Goal: Transaction & Acquisition: Book appointment/travel/reservation

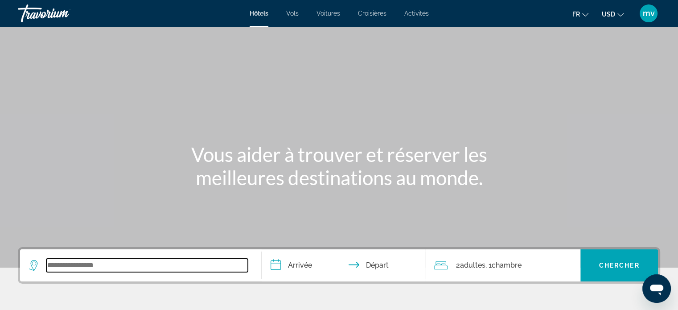
click at [80, 259] on input "Search widget" at bounding box center [146, 264] width 201 height 13
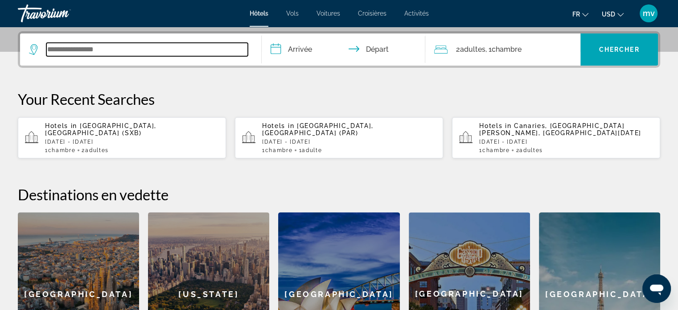
scroll to position [217, 0]
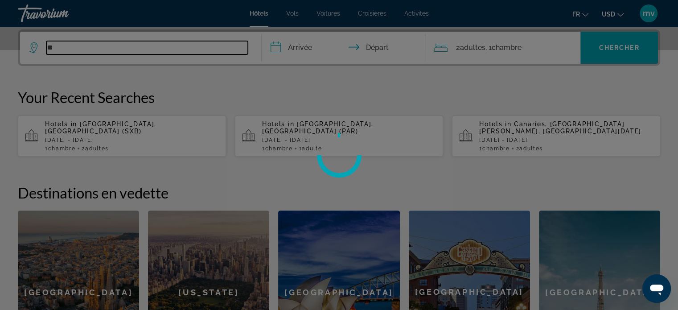
type input "*"
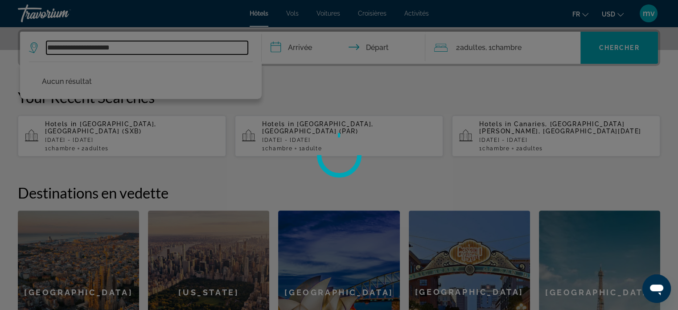
type input "**********"
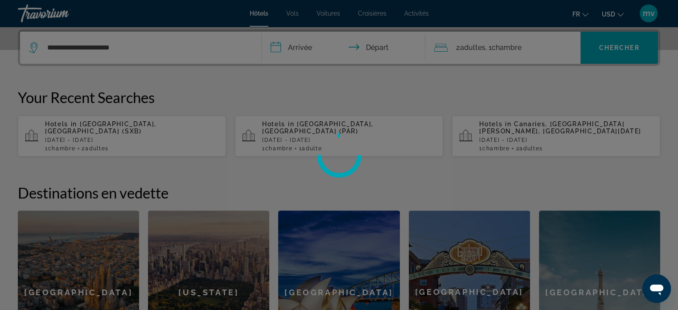
click at [134, 47] on div at bounding box center [339, 155] width 678 height 310
click at [277, 49] on div at bounding box center [339, 155] width 678 height 310
click at [303, 43] on div at bounding box center [339, 155] width 678 height 310
click at [375, 48] on div at bounding box center [339, 155] width 678 height 310
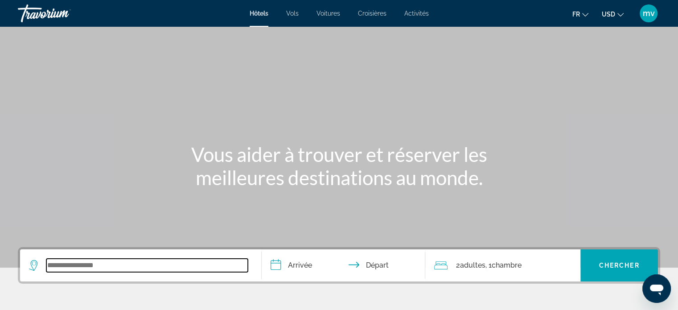
click at [89, 266] on input "Search widget" at bounding box center [146, 264] width 201 height 13
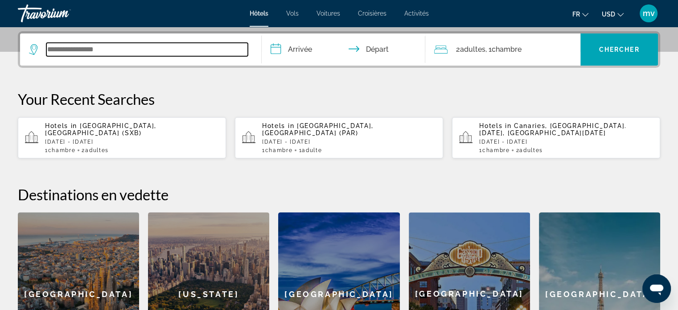
scroll to position [217, 0]
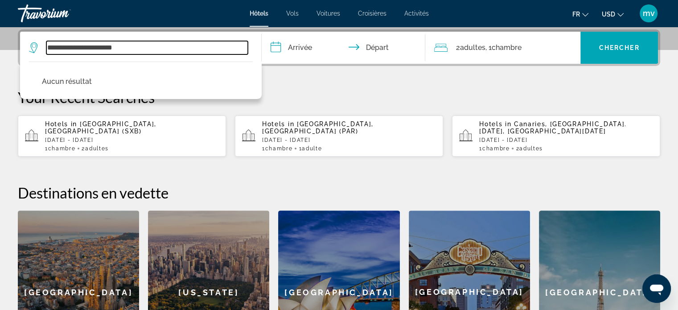
type input "**********"
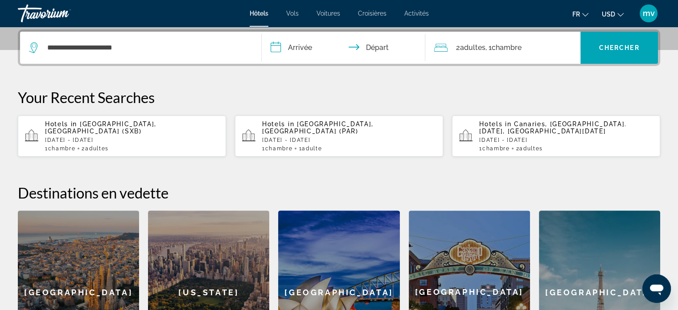
click at [288, 43] on input "**********" at bounding box center [346, 49] width 168 height 35
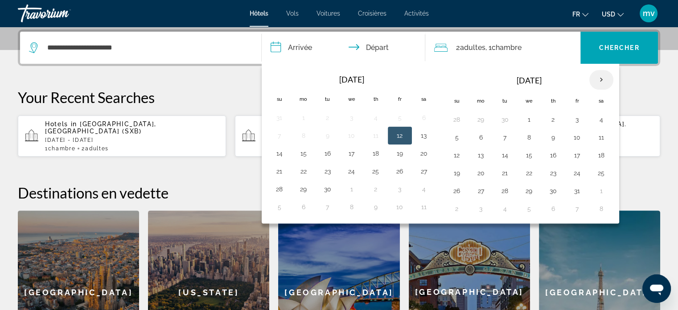
click at [597, 78] on th "Next month" at bounding box center [601, 80] width 24 height 20
drag, startPoint x: 424, startPoint y: 188, endPoint x: 354, endPoint y: 191, distance: 70.0
click at [422, 188] on button "29" at bounding box center [424, 190] width 14 height 12
click at [282, 206] on button "30" at bounding box center [279, 208] width 14 height 12
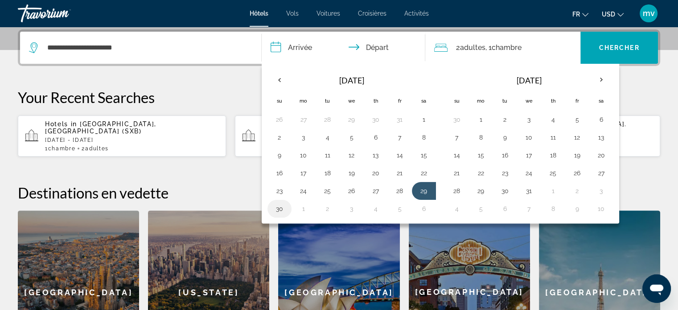
type input "**********"
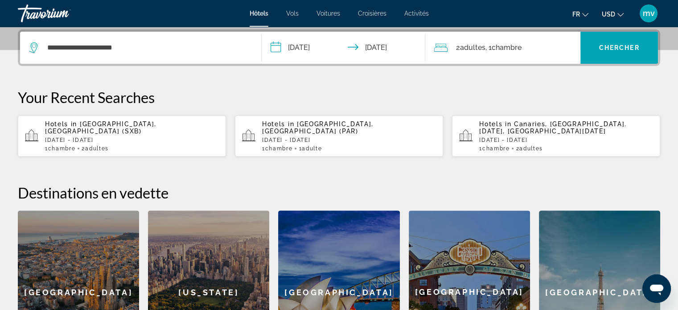
click at [453, 44] on div "2 Adulte Adultes , 1 Chambre pièces" at bounding box center [507, 47] width 146 height 12
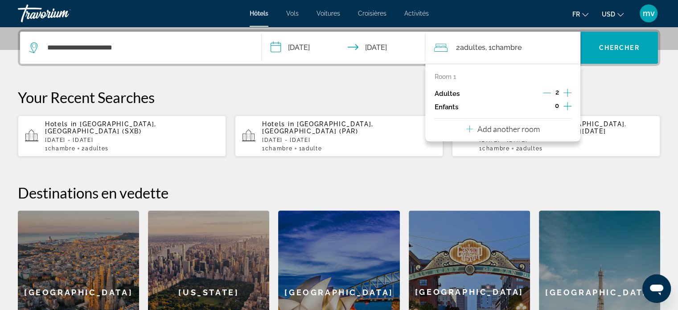
click at [546, 91] on icon "Decrement adults" at bounding box center [547, 93] width 8 height 8
click at [599, 48] on span "Chercher" at bounding box center [619, 47] width 41 height 7
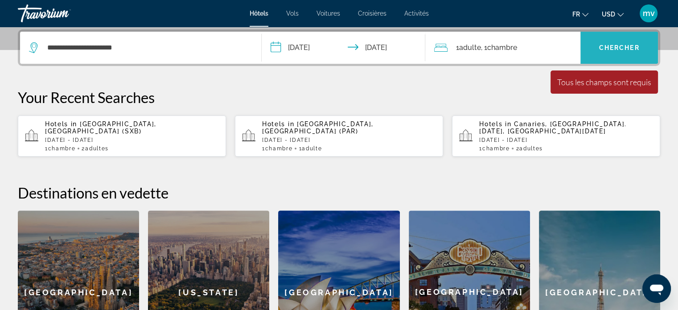
click at [600, 49] on span "Chercher" at bounding box center [619, 47] width 41 height 7
click at [301, 137] on p "[DATE] - [DATE]" at bounding box center [349, 140] width 174 height 6
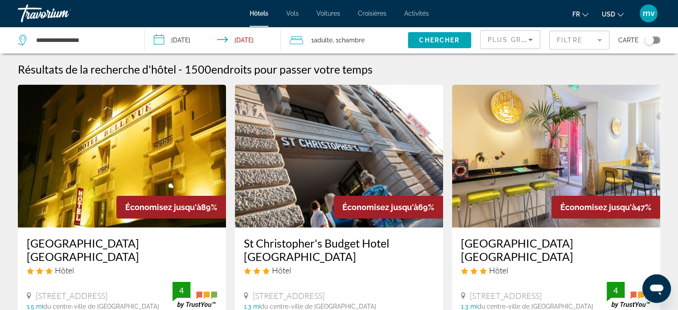
click at [598, 42] on mat-form-field "Filtre" at bounding box center [579, 40] width 60 height 19
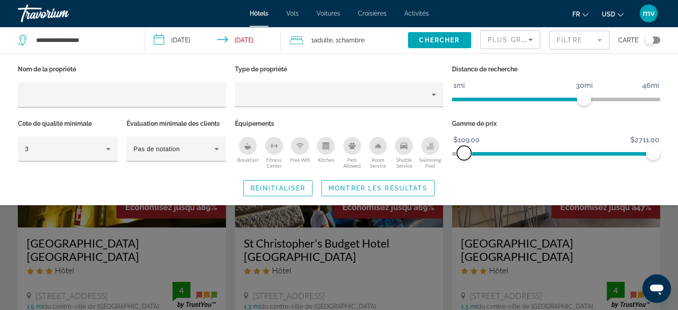
drag, startPoint x: 458, startPoint y: 151, endPoint x: 464, endPoint y: 155, distance: 6.8
click at [464, 155] on span "ngx-slider" at bounding box center [464, 153] width 14 height 14
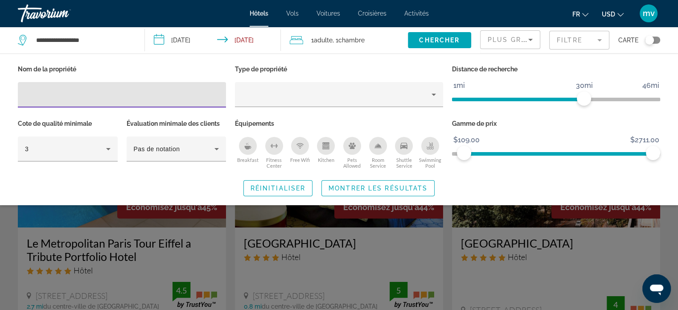
click at [83, 90] on input "Hotel Filters" at bounding box center [122, 95] width 194 height 11
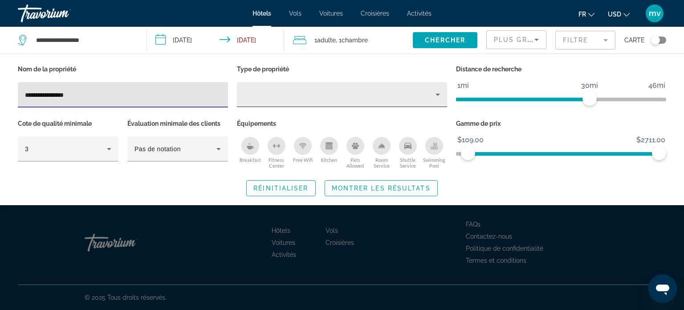
type input "**********"
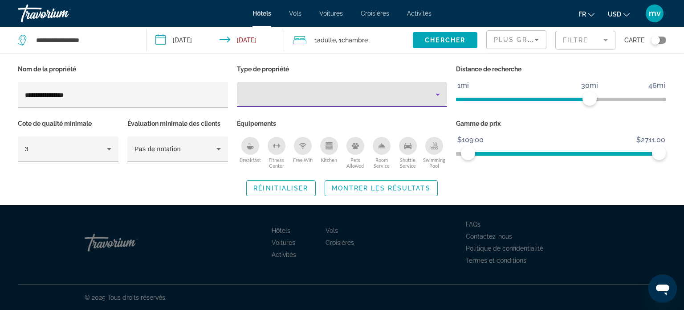
click at [437, 92] on icon "Property type" at bounding box center [438, 94] width 11 height 11
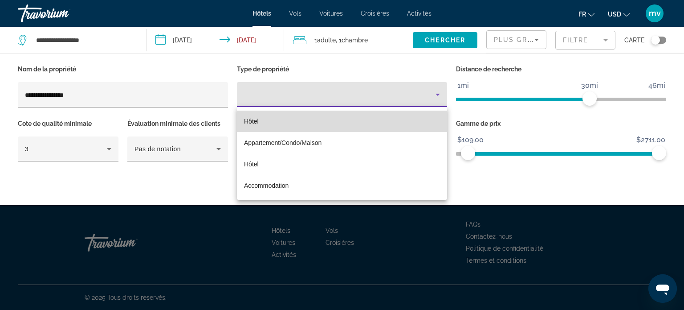
click at [249, 119] on span "Hôtel" at bounding box center [251, 121] width 15 height 7
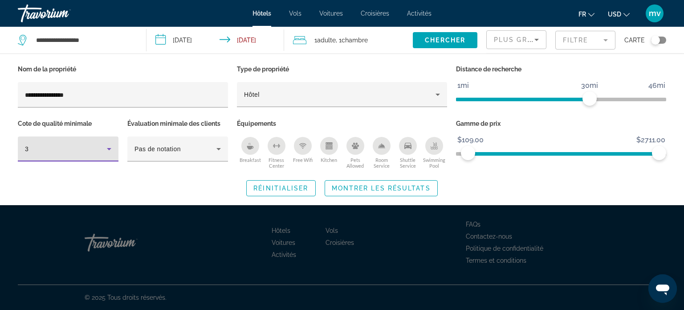
click at [114, 151] on icon "Hotel Filters" at bounding box center [109, 148] width 11 height 11
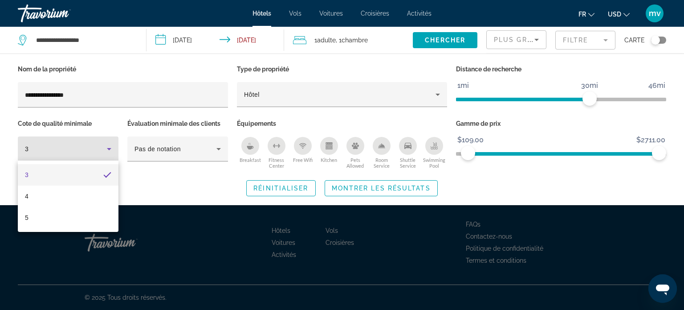
click at [110, 147] on div at bounding box center [342, 155] width 684 height 310
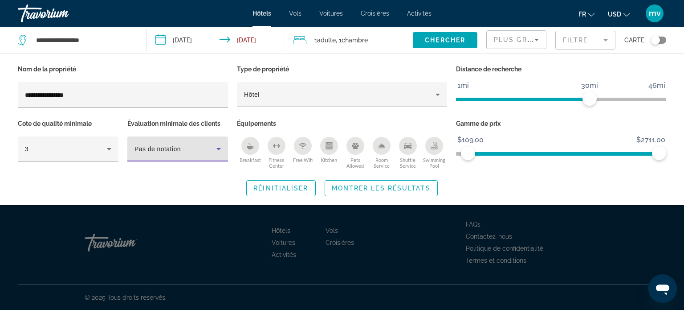
click at [217, 148] on icon "Hotel Filters" at bounding box center [218, 148] width 11 height 11
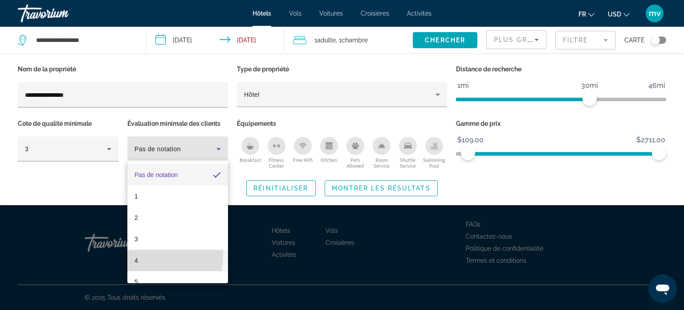
click at [144, 254] on mat-option "4" at bounding box center [177, 259] width 101 height 21
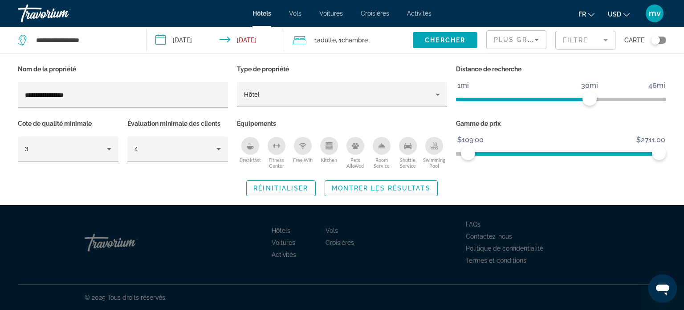
click at [255, 146] on div "Breakfast" at bounding box center [250, 146] width 18 height 18
click at [300, 145] on icon "Free Wifi" at bounding box center [302, 145] width 7 height 7
click at [324, 144] on div "Kitchen" at bounding box center [329, 146] width 18 height 18
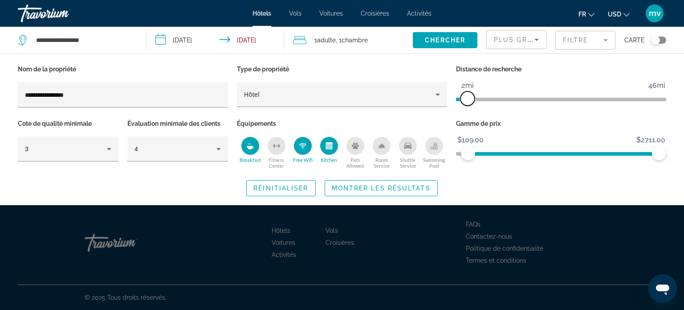
drag, startPoint x: 590, startPoint y: 98, endPoint x: 466, endPoint y: 104, distance: 124.0
click at [466, 104] on span "ngx-slider" at bounding box center [468, 98] width 14 height 14
click at [366, 185] on span "Montrer les résultats" at bounding box center [381, 187] width 99 height 7
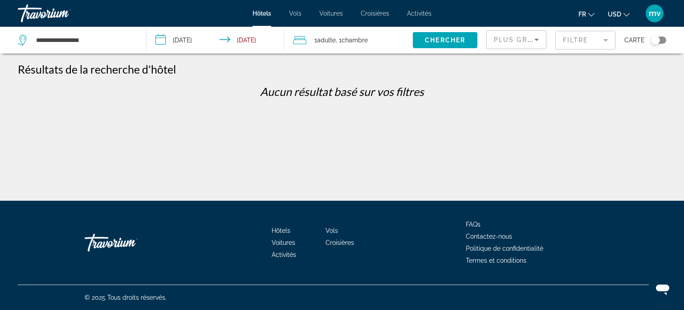
click at [608, 40] on mat-form-field "Filtre" at bounding box center [586, 40] width 60 height 19
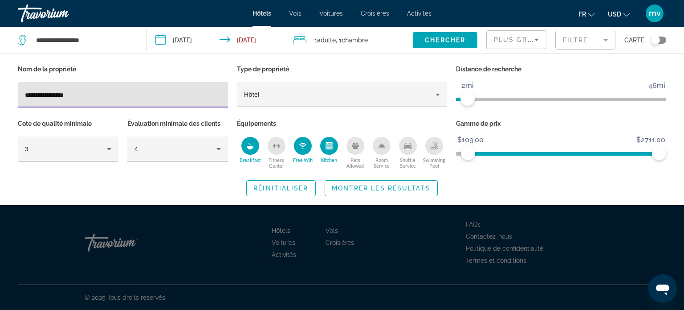
click at [658, 40] on div "Toggle map" at bounding box center [655, 40] width 9 height 9
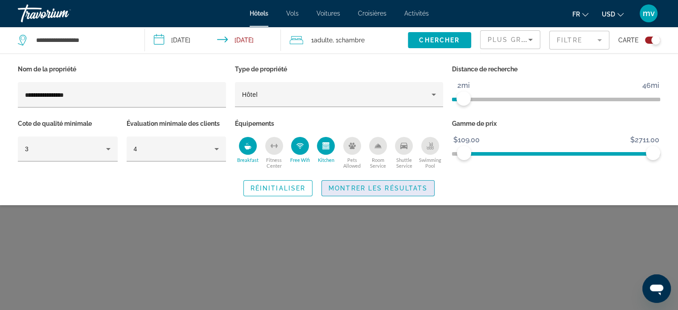
click at [388, 184] on span "Montrer les résultats" at bounding box center [377, 187] width 99 height 7
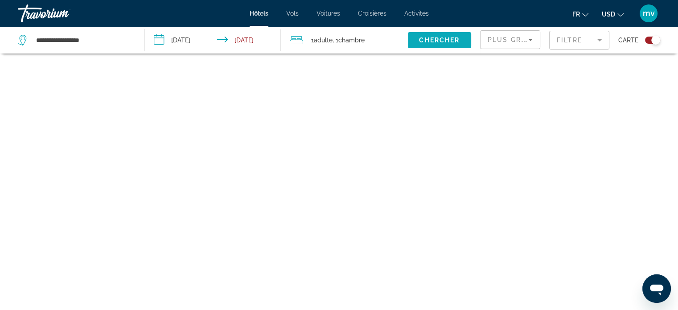
click at [461, 41] on span "Search widget" at bounding box center [439, 39] width 63 height 21
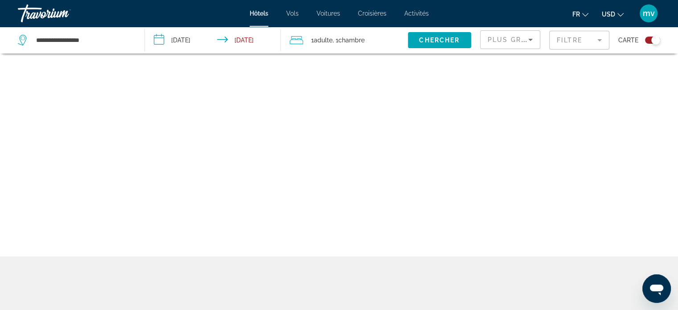
click at [532, 294] on div "**********" at bounding box center [339, 128] width 678 height 363
drag, startPoint x: 532, startPoint y: 294, endPoint x: 429, endPoint y: 39, distance: 275.1
click at [429, 39] on span "Chercher" at bounding box center [439, 40] width 41 height 7
click at [458, 38] on span "Chercher" at bounding box center [439, 40] width 41 height 7
click at [531, 39] on icon "Sort by" at bounding box center [530, 40] width 4 height 2
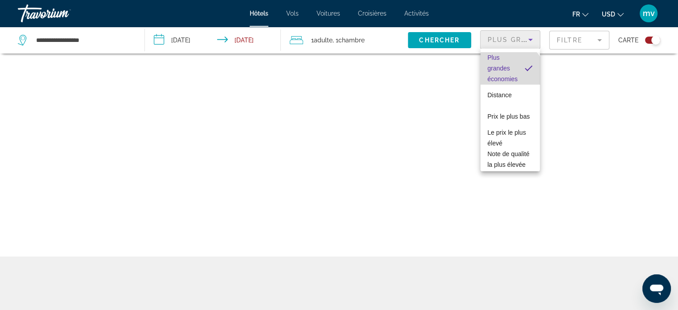
click at [508, 78] on span "Plus grandes économies" at bounding box center [502, 68] width 30 height 29
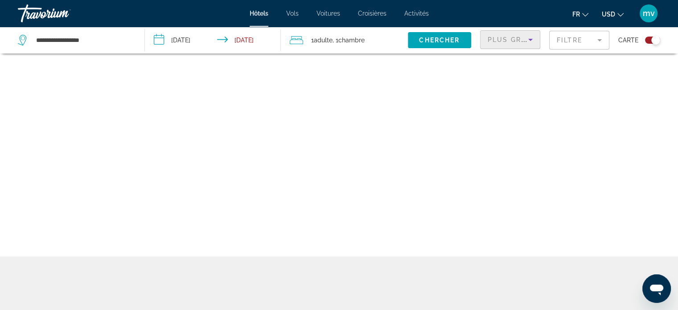
click at [531, 40] on icon "Sort by" at bounding box center [530, 39] width 11 height 11
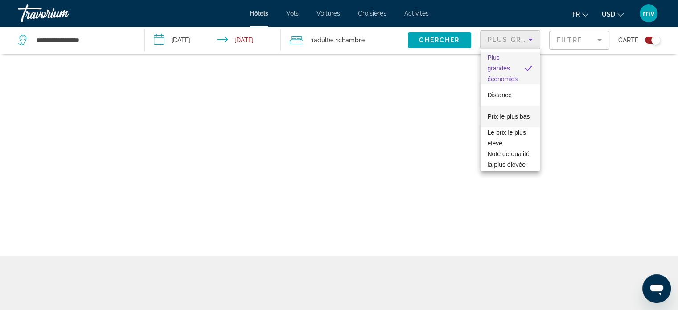
click at [504, 113] on span "Prix le plus bas" at bounding box center [508, 116] width 42 height 7
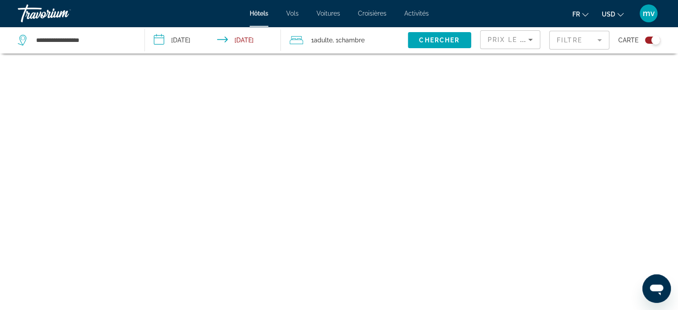
click at [601, 39] on mat-form-field "Filtre" at bounding box center [579, 40] width 60 height 19
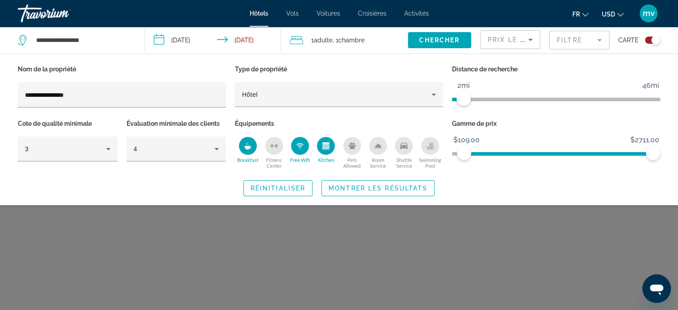
click at [328, 147] on icon "Kitchen" at bounding box center [325, 147] width 5 height 3
click at [252, 147] on div "Breakfast" at bounding box center [248, 146] width 18 height 18
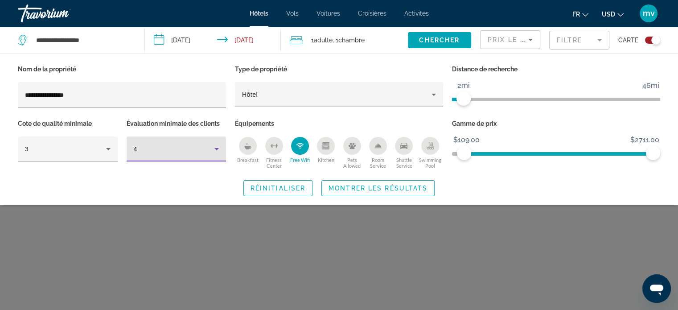
click at [217, 148] on icon "Hotel Filters" at bounding box center [216, 149] width 4 height 2
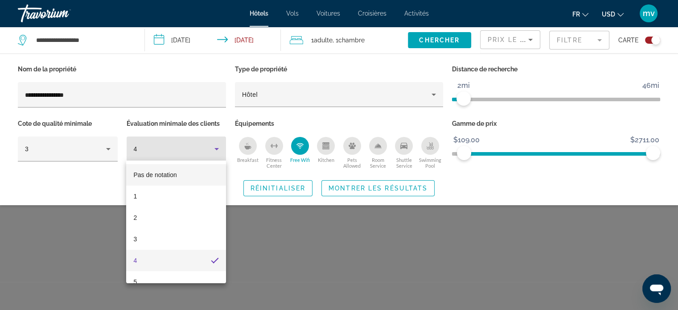
click at [162, 174] on span "Pas de notation" at bounding box center [154, 174] width 43 height 7
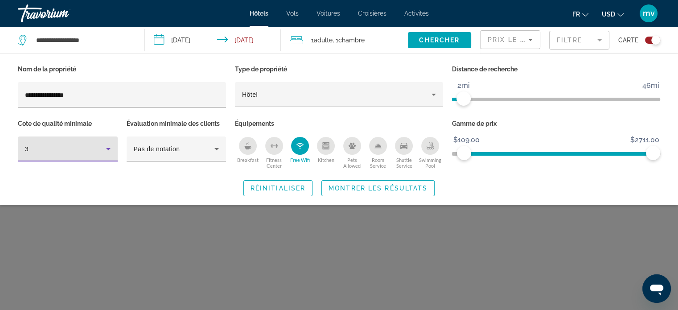
click at [106, 149] on icon "Hotel Filters" at bounding box center [108, 148] width 11 height 11
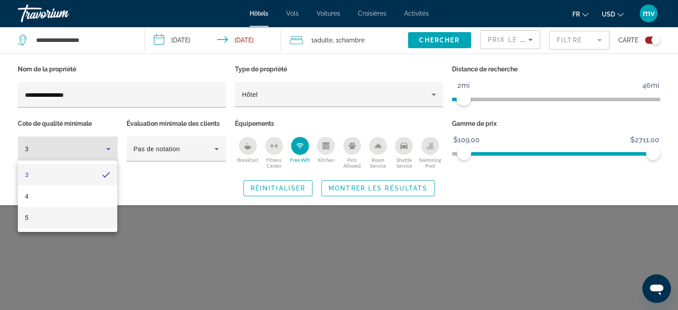
click at [29, 214] on mat-option "5" at bounding box center [67, 217] width 99 height 21
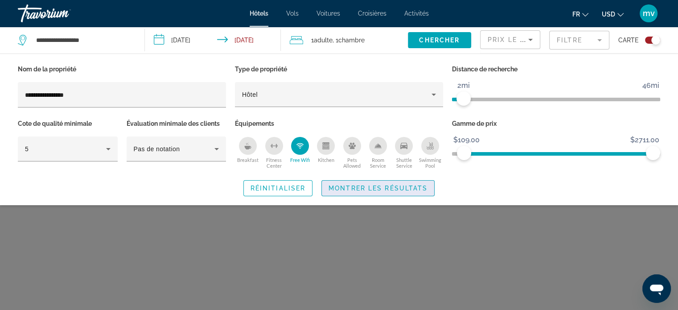
click at [404, 186] on span "Montrer les résultats" at bounding box center [377, 187] width 99 height 7
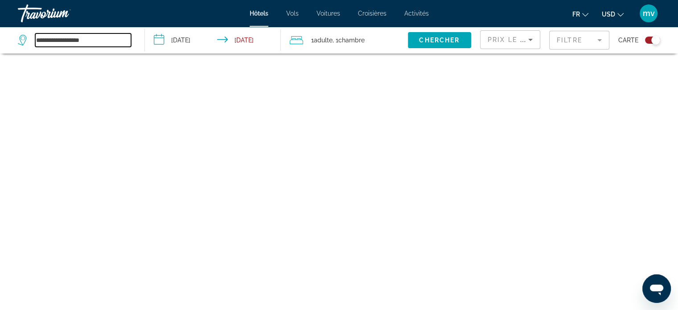
click at [65, 44] on input "**********" at bounding box center [83, 39] width 96 height 13
click at [98, 41] on input "**********" at bounding box center [83, 39] width 96 height 13
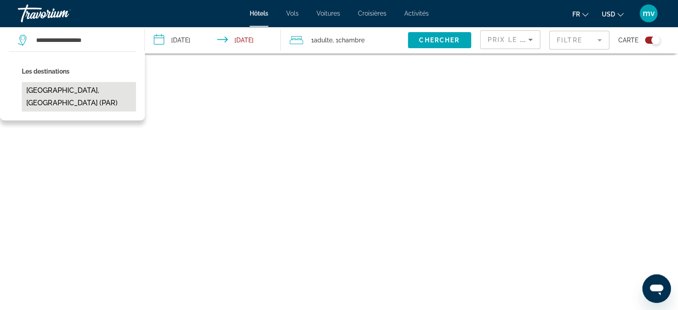
click at [50, 90] on button "[GEOGRAPHIC_DATA], [GEOGRAPHIC_DATA] (PAR)" at bounding box center [79, 96] width 114 height 29
type input "**********"
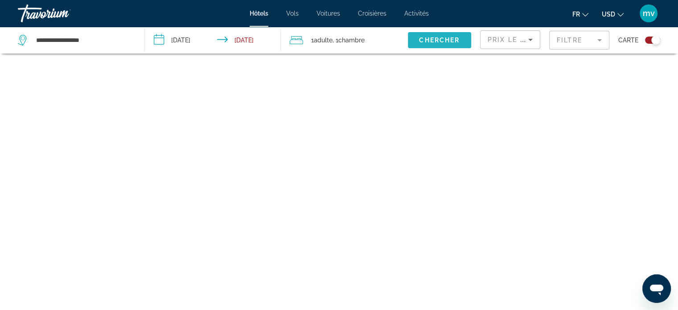
click at [430, 38] on span "Chercher" at bounding box center [439, 40] width 41 height 7
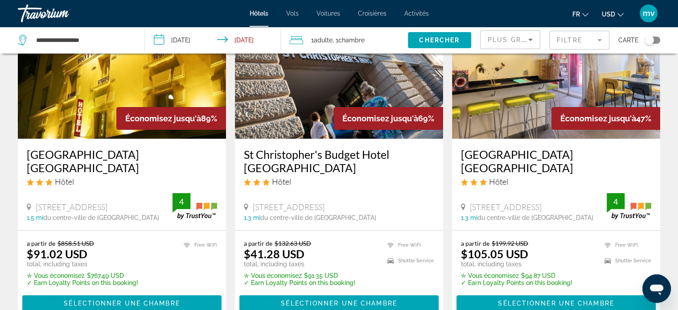
scroll to position [89, 0]
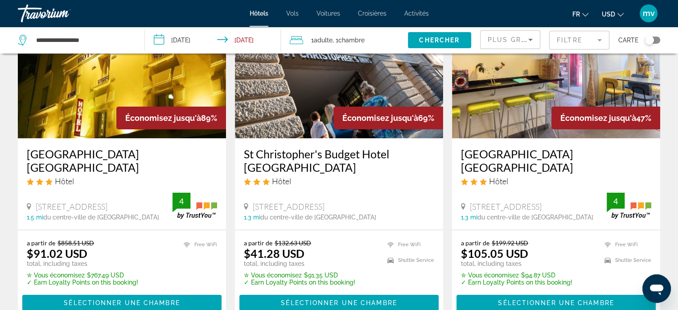
click at [658, 41] on div "Toggle map" at bounding box center [652, 40] width 15 height 7
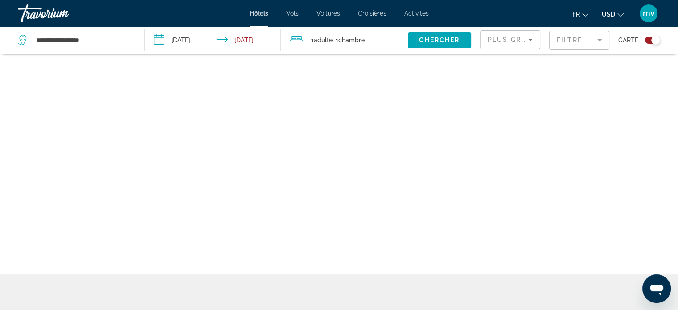
scroll to position [53, 0]
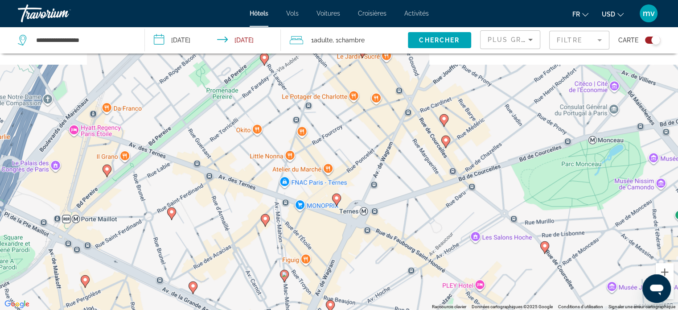
drag, startPoint x: 238, startPoint y: 103, endPoint x: 234, endPoint y: 232, distance: 128.8
click at [235, 233] on div "Pour activer le glissement avec le clavier, appuyez sur Alt+Entrée. Une fois ce…" at bounding box center [339, 155] width 678 height 310
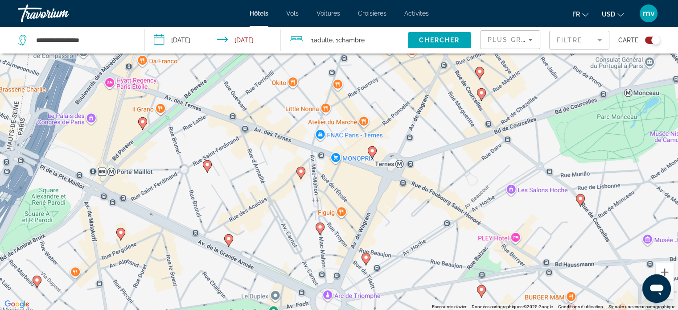
drag, startPoint x: 241, startPoint y: 217, endPoint x: 277, endPoint y: 166, distance: 62.3
click at [277, 166] on div "Pour activer le glissement avec le clavier, appuyez sur Alt+Entrée. Une fois ce…" at bounding box center [339, 155] width 678 height 310
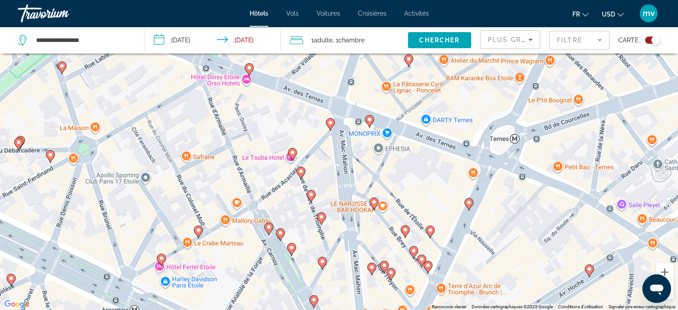
click at [298, 131] on div "Pour activer le glissement avec le clavier, appuyez sur Alt+Entrée. Une fois ce…" at bounding box center [339, 155] width 678 height 310
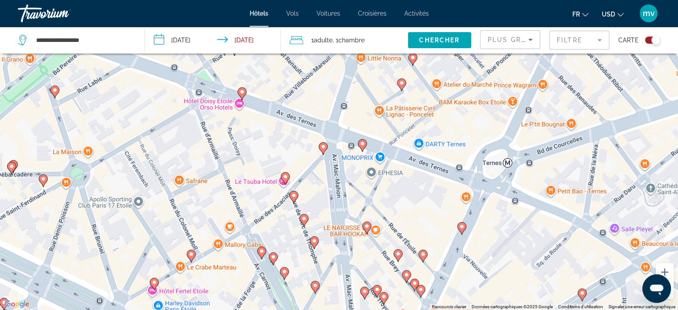
drag, startPoint x: 298, startPoint y: 131, endPoint x: 290, endPoint y: 156, distance: 26.2
click at [290, 156] on div "Pour activer le glissement avec le clavier, appuyez sur Alt+Entrée. Une fois ce…" at bounding box center [339, 155] width 678 height 310
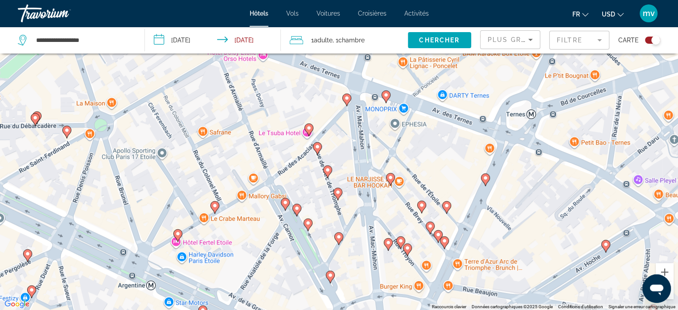
drag, startPoint x: 271, startPoint y: 187, endPoint x: 294, endPoint y: 139, distance: 52.6
click at [294, 139] on div "Pour activer le glissement avec le clavier, appuyez sur Alt+Entrée. Une fois ce…" at bounding box center [339, 155] width 678 height 310
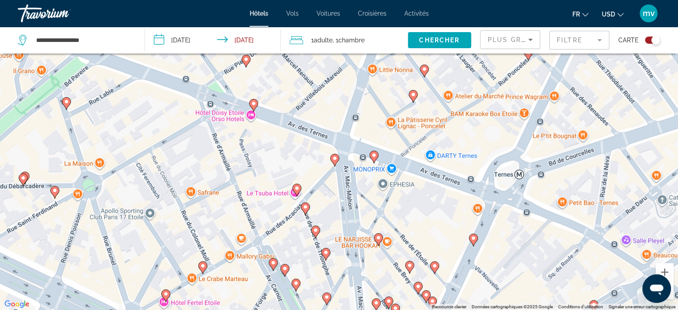
drag, startPoint x: 328, startPoint y: 144, endPoint x: 315, endPoint y: 206, distance: 63.6
click at [315, 206] on div "Pour activer le glissement avec le clavier, appuyez sur Alt+Entrée. Une fois ce…" at bounding box center [339, 155] width 678 height 310
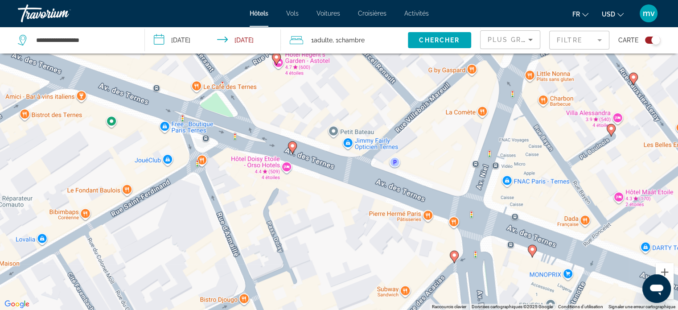
drag, startPoint x: 280, startPoint y: 161, endPoint x: 344, endPoint y: 252, distance: 111.4
click at [344, 252] on div "Pour activer le glissement avec le clavier, appuyez sur Alt+Entrée. Une fois ce…" at bounding box center [339, 155] width 678 height 310
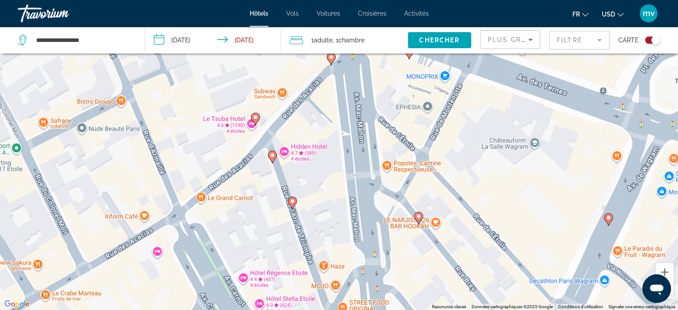
drag, startPoint x: 315, startPoint y: 256, endPoint x: 193, endPoint y: 61, distance: 229.8
click at [193, 61] on div "Pour activer le glissement avec le clavier, appuyez sur Alt+Entrée. Une fois ce…" at bounding box center [339, 155] width 678 height 310
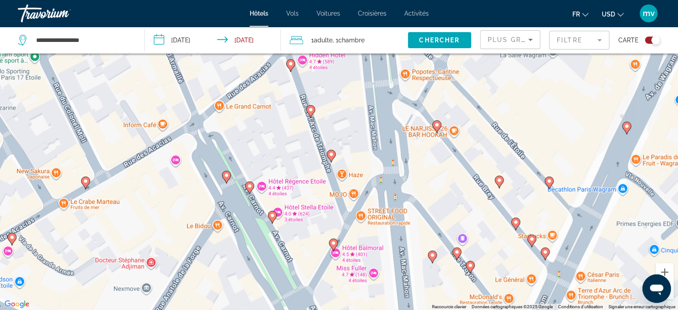
drag, startPoint x: 223, startPoint y: 230, endPoint x: 241, endPoint y: 138, distance: 94.0
click at [241, 138] on div "Pour activer le glissement avec le clavier, appuyez sur Alt+Entrée. Une fois ce…" at bounding box center [339, 155] width 678 height 310
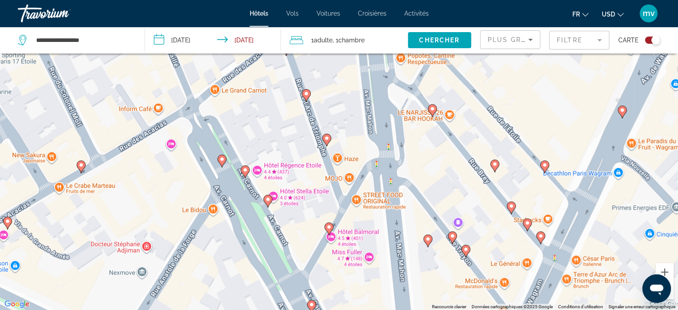
drag, startPoint x: 315, startPoint y: 223, endPoint x: 290, endPoint y: 197, distance: 35.9
click at [303, 203] on div "Pour activer le glissement avec le clavier, appuyez sur Alt+Entrée. Une fois ce…" at bounding box center [339, 155] width 678 height 310
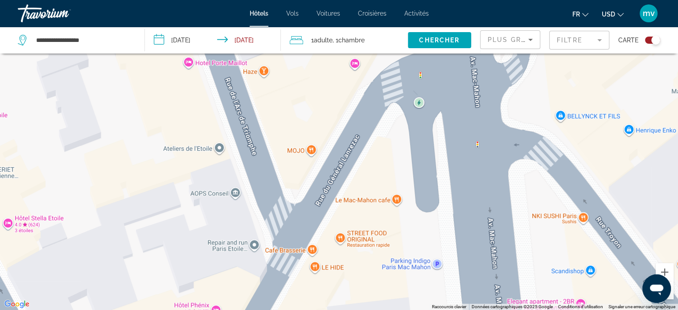
drag, startPoint x: 327, startPoint y: 209, endPoint x: 368, endPoint y: 298, distance: 97.9
click at [372, 256] on html "**********" at bounding box center [339, 102] width 678 height 310
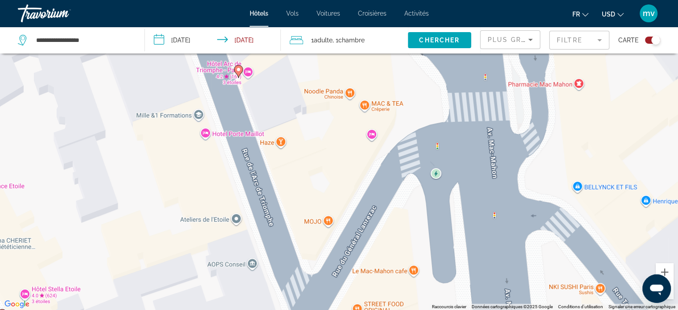
drag, startPoint x: 280, startPoint y: 110, endPoint x: 297, endPoint y: 217, distance: 108.7
click at [297, 217] on div "Pour activer le glissement avec le clavier, appuyez sur Alt+Entrée. Une fois ce…" at bounding box center [339, 155] width 678 height 310
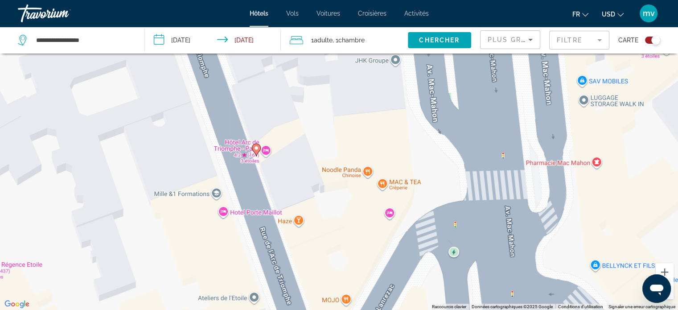
drag, startPoint x: 295, startPoint y: 132, endPoint x: 314, endPoint y: 212, distance: 81.8
click at [314, 212] on div "Pour activer le glissement avec le clavier, appuyez sur Alt+Entrée. Une fois ce…" at bounding box center [339, 155] width 678 height 310
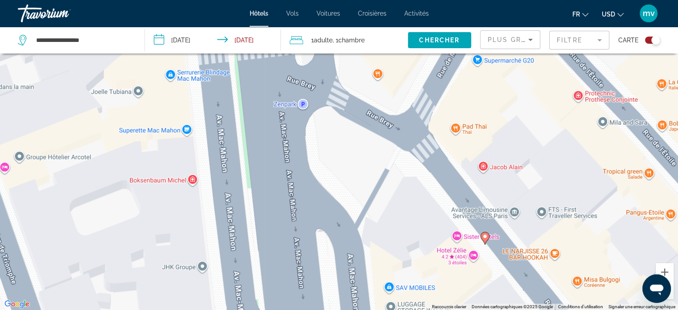
drag, startPoint x: 310, startPoint y: 124, endPoint x: 110, endPoint y: 322, distance: 281.3
click at [110, 256] on html "**********" at bounding box center [339, 102] width 678 height 310
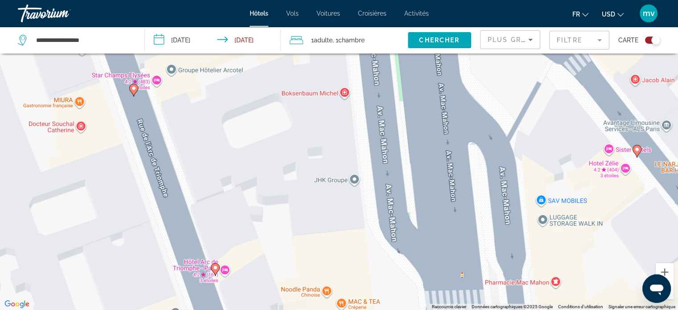
drag, startPoint x: 84, startPoint y: 193, endPoint x: 244, endPoint y: 178, distance: 160.2
click at [250, 128] on div "Pour activer le glissement avec le clavier, appuyez sur Alt+Entrée. Une fois ce…" at bounding box center [339, 155] width 678 height 310
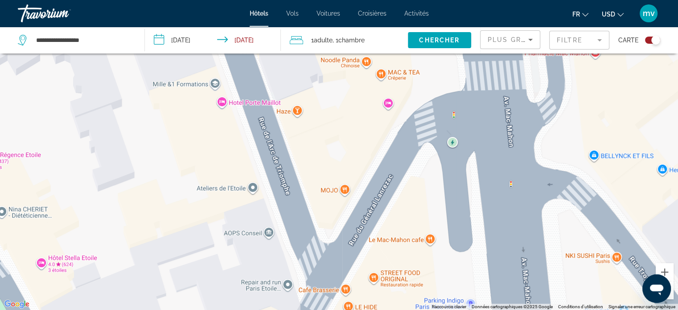
drag, startPoint x: 260, startPoint y: 233, endPoint x: 251, endPoint y: -16, distance: 249.6
click at [251, 0] on html "**********" at bounding box center [339, 102] width 678 height 310
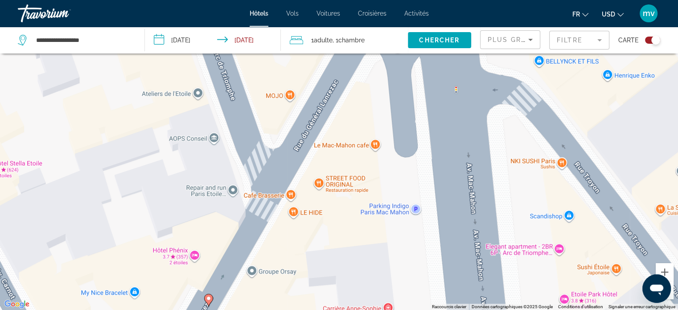
drag, startPoint x: 337, startPoint y: 231, endPoint x: 339, endPoint y: 143, distance: 88.7
click at [344, 143] on div "Pour activer le glissement avec le clavier, appuyez sur Alt+Entrée. Une fois ce…" at bounding box center [339, 155] width 678 height 310
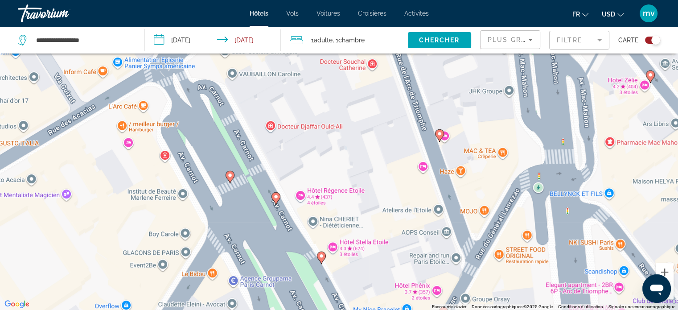
drag, startPoint x: 491, startPoint y: 144, endPoint x: 529, endPoint y: 212, distance: 77.6
click at [659, 233] on div "Pour activer le glissement avec le clavier, appuyez sur Alt+Entrée. Une fois ce…" at bounding box center [339, 155] width 678 height 310
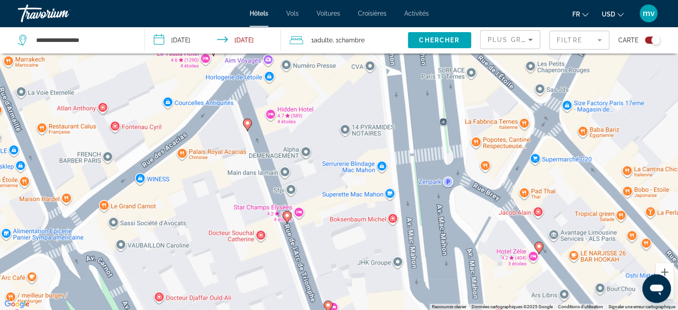
drag, startPoint x: 350, startPoint y: 161, endPoint x: 249, endPoint y: 315, distance: 184.6
click at [249, 256] on html "**********" at bounding box center [339, 102] width 678 height 310
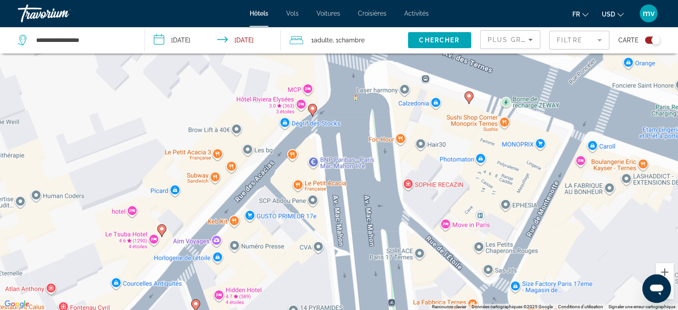
drag, startPoint x: 323, startPoint y: 149, endPoint x: 280, endPoint y: 302, distance: 158.3
click at [276, 256] on html "**********" at bounding box center [339, 102] width 678 height 310
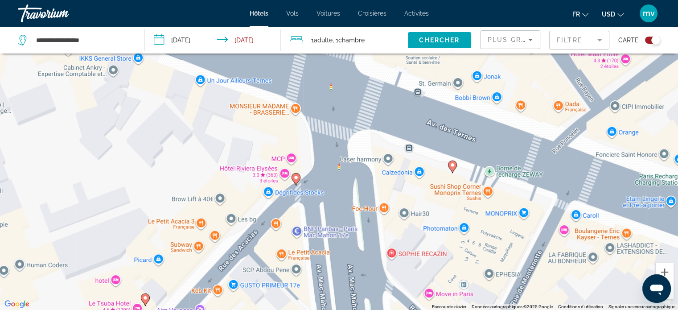
drag, startPoint x: 392, startPoint y: 204, endPoint x: 376, endPoint y: 286, distance: 84.3
click at [376, 292] on div "Pour activer le glissement avec le clavier, appuyez sur Alt+Entrée. Une fois ce…" at bounding box center [339, 155] width 678 height 310
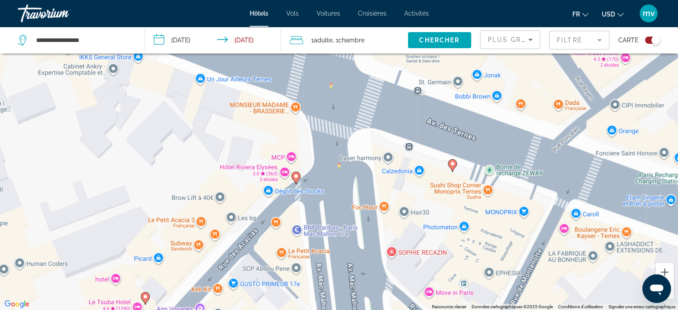
click at [285, 172] on div "Pour activer le glissement avec le clavier, appuyez sur Alt+Entrée. Une fois ce…" at bounding box center [339, 155] width 678 height 310
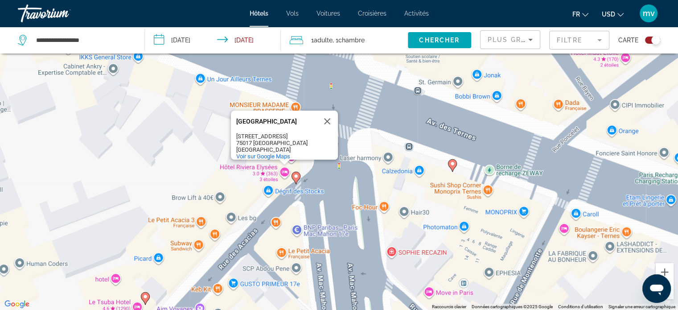
click at [240, 180] on div "Pour activer le glissement avec le clavier, appuyez sur Alt+Entrée. Une fois ce…" at bounding box center [339, 155] width 678 height 310
click at [329, 114] on button "Fermer" at bounding box center [326, 120] width 21 height 21
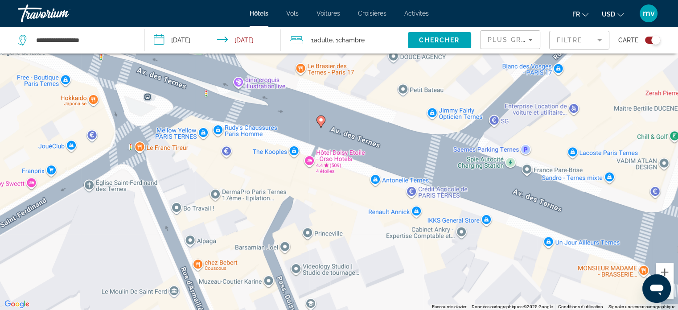
drag, startPoint x: 337, startPoint y: 147, endPoint x: 684, endPoint y: 312, distance: 383.8
click at [678, 256] on html "**********" at bounding box center [339, 102] width 678 height 310
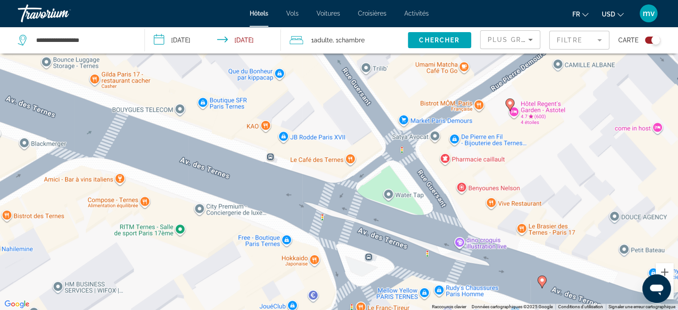
drag, startPoint x: 192, startPoint y: 171, endPoint x: 408, endPoint y: 327, distance: 267.1
click at [408, 256] on html "**********" at bounding box center [339, 102] width 678 height 310
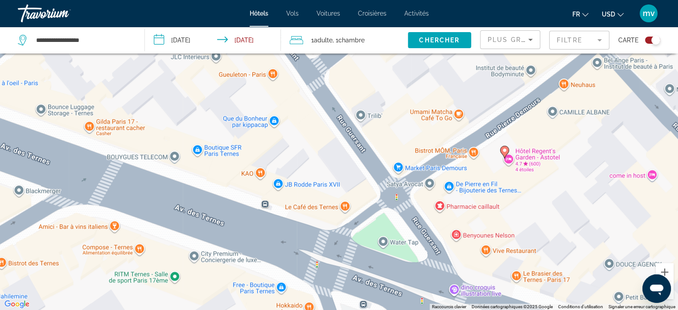
drag, startPoint x: 175, startPoint y: 269, endPoint x: 178, endPoint y: 320, distance: 51.8
click at [178, 256] on html "**********" at bounding box center [339, 102] width 678 height 310
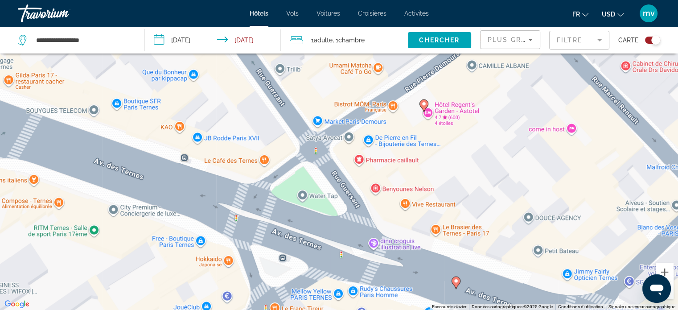
drag, startPoint x: 582, startPoint y: 207, endPoint x: 543, endPoint y: 130, distance: 85.9
click at [522, 141] on div "Pour activer le glissement avec le clavier, appuyez sur Alt+Entrée. Une fois ce…" at bounding box center [339, 155] width 678 height 310
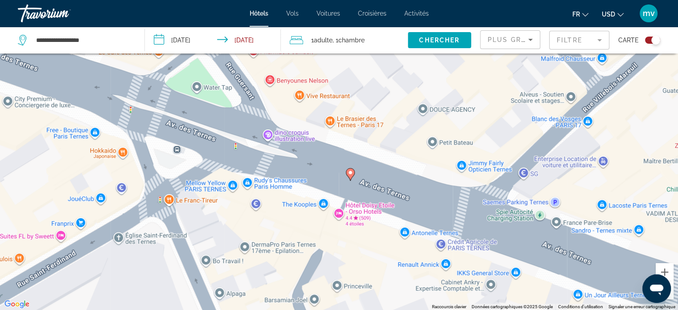
drag, startPoint x: 549, startPoint y: 121, endPoint x: 394, endPoint y: 51, distance: 170.1
click at [394, 51] on div "**********" at bounding box center [339, 181] width 678 height 363
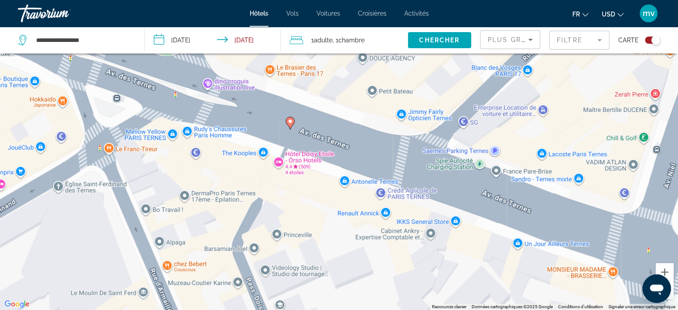
drag, startPoint x: 482, startPoint y: 108, endPoint x: 420, endPoint y: 57, distance: 80.0
click at [420, 57] on div "Pour activer le glissement avec le clavier, appuyez sur Alt+Entrée. Une fois ce…" at bounding box center [339, 155] width 678 height 310
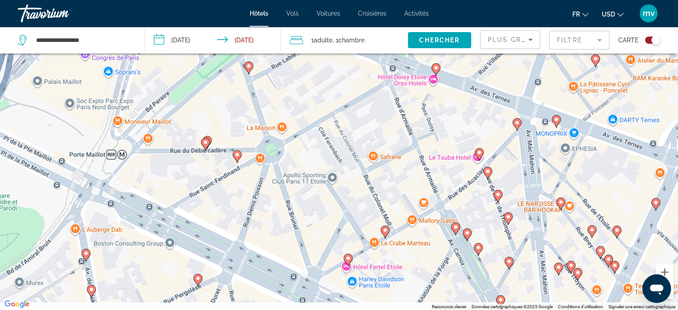
drag, startPoint x: 177, startPoint y: 90, endPoint x: 0, endPoint y: -54, distance: 228.3
click at [0, 0] on html "**********" at bounding box center [339, 102] width 678 height 310
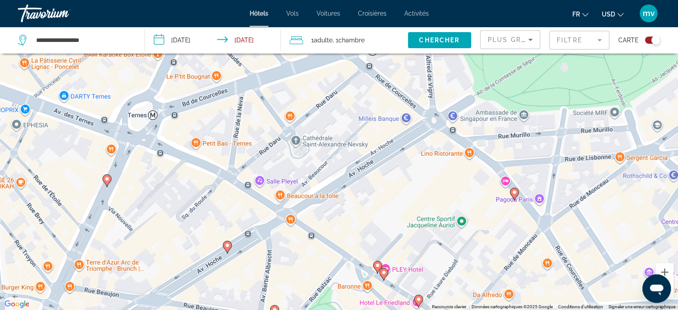
drag, startPoint x: 200, startPoint y: 79, endPoint x: 527, endPoint y: 89, distance: 327.6
click at [527, 89] on div "Pour activer le glissement avec le clavier, appuyez sur Alt+Entrée. Une fois ce…" at bounding box center [339, 155] width 678 height 310
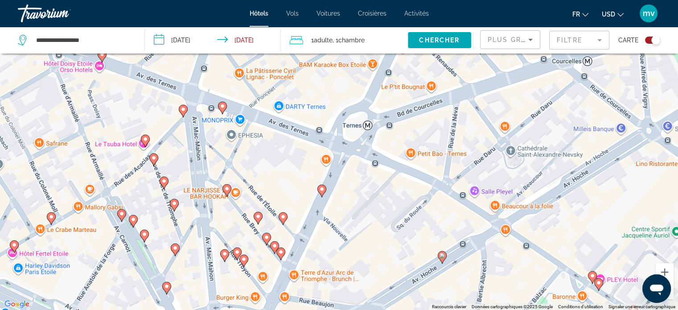
drag, startPoint x: 312, startPoint y: 204, endPoint x: 408, endPoint y: 200, distance: 95.9
click at [408, 200] on div "Pour activer le glissement avec le clavier, appuyez sur Alt+Entrée. Une fois ce…" at bounding box center [339, 155] width 678 height 310
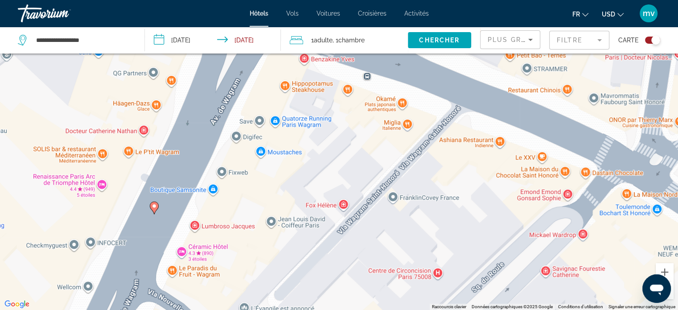
drag, startPoint x: 396, startPoint y: 192, endPoint x: 454, endPoint y: 221, distance: 64.8
click at [454, 221] on div "Pour activer le glissement avec le clavier, appuyez sur Alt+Entrée. Une fois ce…" at bounding box center [339, 155] width 678 height 310
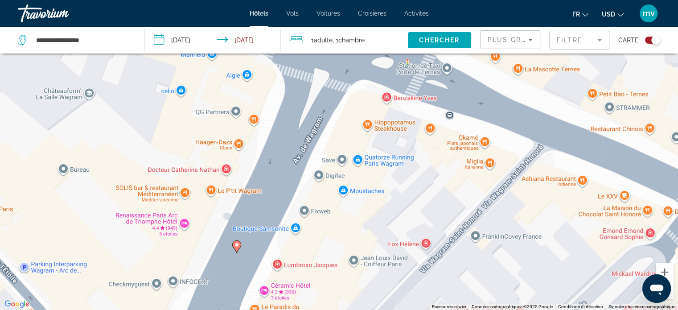
drag, startPoint x: 322, startPoint y: 158, endPoint x: 404, endPoint y: 196, distance: 91.1
click at [404, 196] on div "Pour activer le glissement avec le clavier, appuyez sur Alt+Entrée. Une fois ce…" at bounding box center [339, 155] width 678 height 310
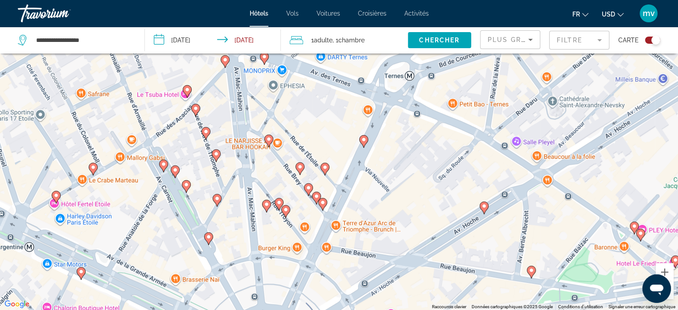
drag, startPoint x: 39, startPoint y: 276, endPoint x: 214, endPoint y: 175, distance: 202.2
click at [232, 152] on div "Pour activer le glissement avec le clavier, appuyez sur Alt+Entrée. Une fois ce…" at bounding box center [339, 155] width 678 height 310
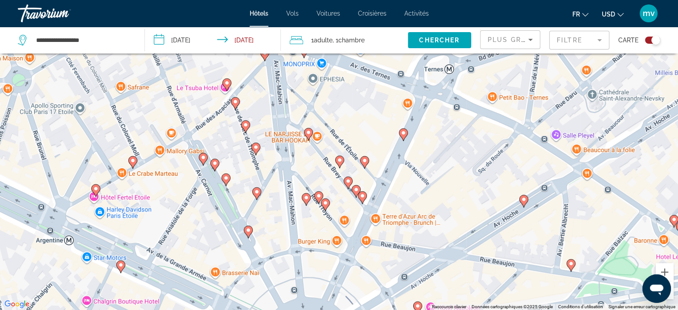
drag, startPoint x: 301, startPoint y: 247, endPoint x: 345, endPoint y: 245, distance: 44.1
click at [345, 245] on div "Pour activer le glissement avec le clavier, appuyez sur Alt+Entrée. Une fois ce…" at bounding box center [339, 155] width 678 height 310
click at [324, 203] on image "Main content" at bounding box center [325, 202] width 5 height 5
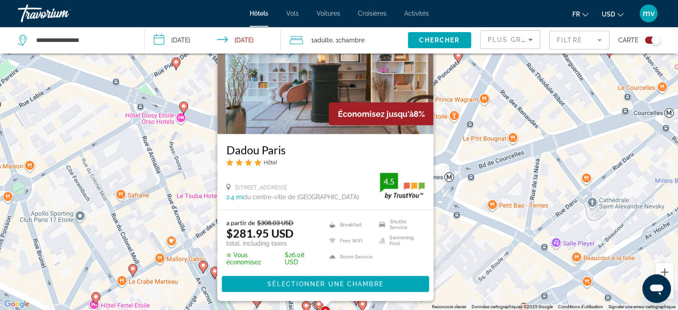
click at [207, 158] on div "Pour activer le glissement avec le clavier, appuyez sur Alt+Entrée. Une fois ce…" at bounding box center [339, 155] width 678 height 310
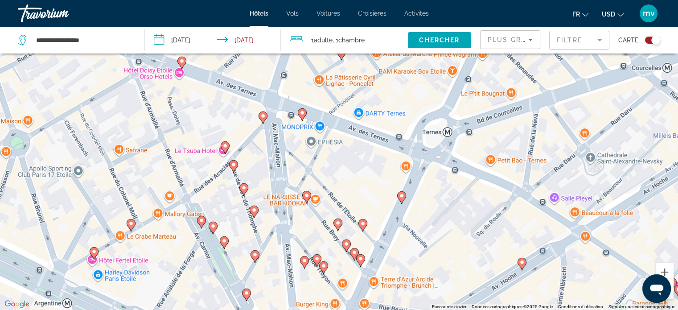
drag, startPoint x: 349, startPoint y: 245, endPoint x: 344, endPoint y: 208, distance: 37.3
click at [344, 208] on div "Pour activer le glissement avec le clavier, appuyez sur Alt+Entrée. Une fois ce…" at bounding box center [339, 155] width 678 height 310
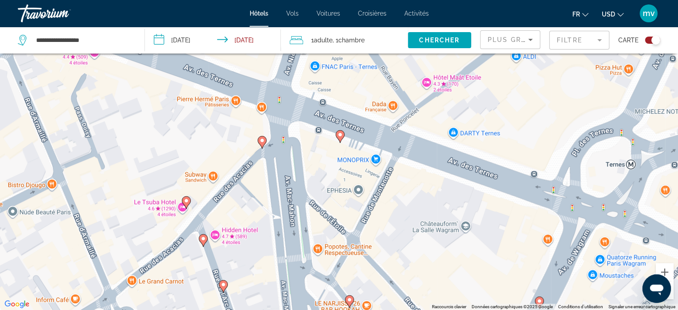
drag, startPoint x: 348, startPoint y: 197, endPoint x: 435, endPoint y: 290, distance: 127.3
click at [435, 290] on div "Pour activer le glissement avec le clavier, appuyez sur Alt+Entrée. Une fois ce…" at bounding box center [339, 155] width 678 height 310
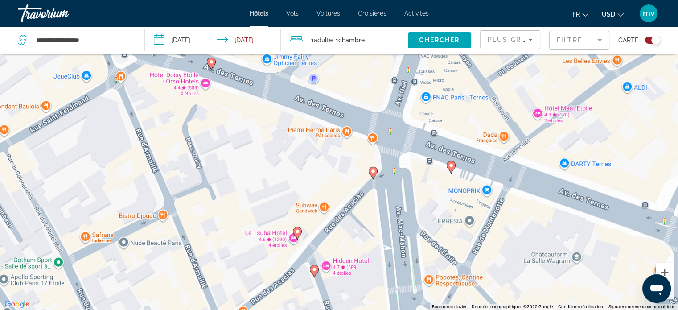
drag, startPoint x: 339, startPoint y: 222, endPoint x: 447, endPoint y: 245, distance: 110.8
click at [447, 245] on div "Pour activer le glissement avec le clavier, appuyez sur Alt+Entrée. Une fois ce…" at bounding box center [339, 155] width 678 height 310
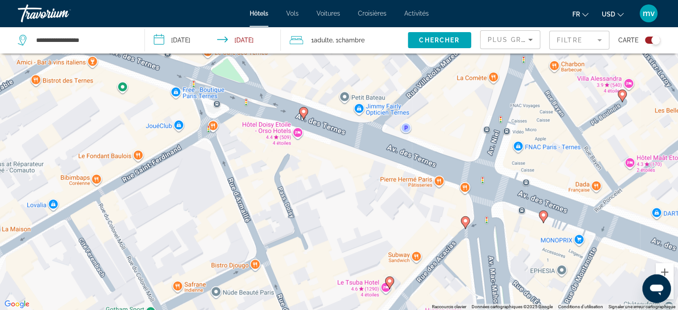
drag, startPoint x: 328, startPoint y: 208, endPoint x: 421, endPoint y: 258, distance: 105.4
click at [421, 258] on div "Pour activer le glissement avec le clavier, appuyez sur Alt+Entrée. Une fois ce…" at bounding box center [339, 155] width 678 height 310
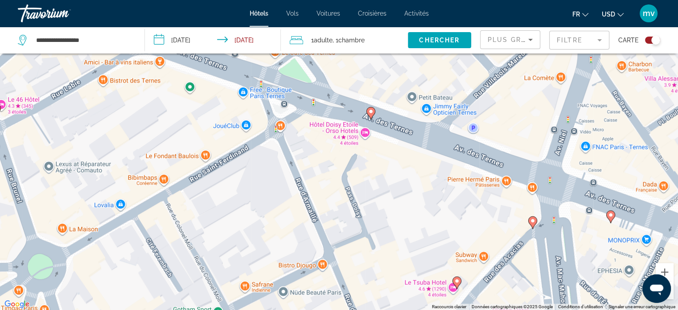
drag, startPoint x: 352, startPoint y: 213, endPoint x: 421, endPoint y: 215, distance: 69.1
click at [421, 215] on div "Pour activer le glissement avec le clavier, appuyez sur Alt+Entrée. Une fois ce…" at bounding box center [339, 155] width 678 height 310
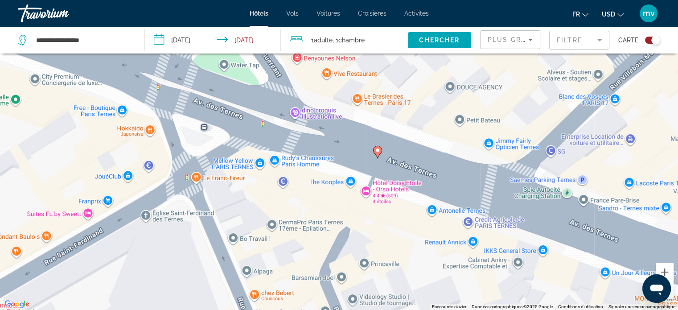
drag, startPoint x: 386, startPoint y: 185, endPoint x: 442, endPoint y: 324, distance: 150.2
click at [442, 256] on html "**********" at bounding box center [339, 102] width 678 height 310
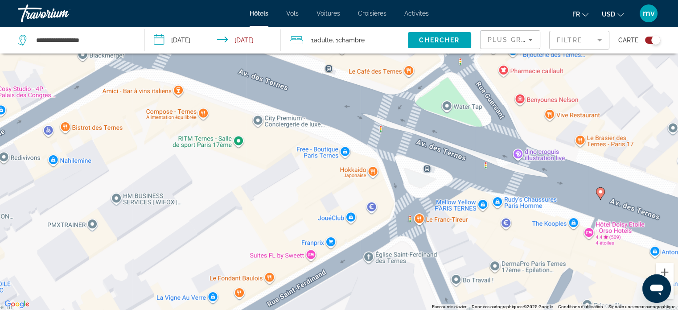
drag, startPoint x: 306, startPoint y: 228, endPoint x: 519, endPoint y: 267, distance: 216.0
click at [519, 267] on div "Pour activer le glissement avec le clavier, appuyez sur Alt+Entrée. Une fois ce…" at bounding box center [339, 155] width 678 height 310
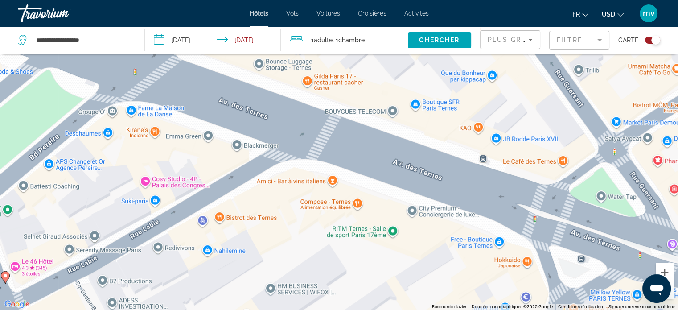
drag, startPoint x: 368, startPoint y: 196, endPoint x: 524, endPoint y: 286, distance: 179.9
click at [524, 286] on div "Pour activer le glissement avec le clavier, appuyez sur Alt+Entrée. Une fois ce…" at bounding box center [339, 155] width 678 height 310
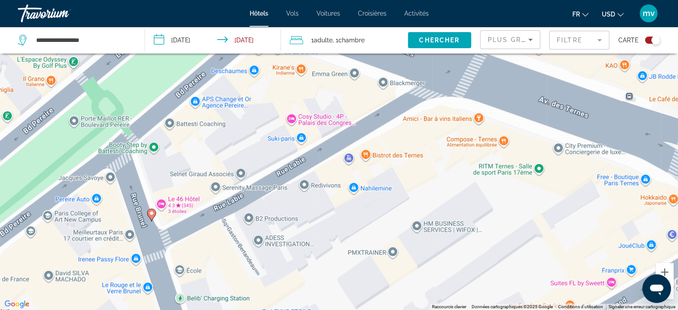
drag, startPoint x: 348, startPoint y: 270, endPoint x: 495, endPoint y: 208, distance: 158.9
click at [495, 208] on div "Pour activer le glissement avec le clavier, appuyez sur Alt+Entrée. Une fois ce…" at bounding box center [339, 155] width 678 height 310
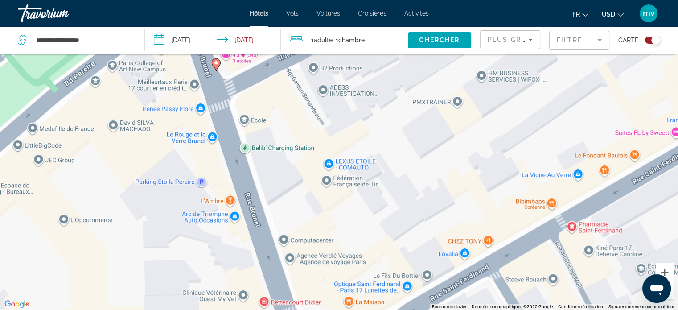
drag, startPoint x: 336, startPoint y: 274, endPoint x: 401, endPoint y: 123, distance: 164.4
click at [401, 123] on div "Pour activer le glissement avec le clavier, appuyez sur Alt+Entrée. Une fois ce…" at bounding box center [339, 155] width 678 height 310
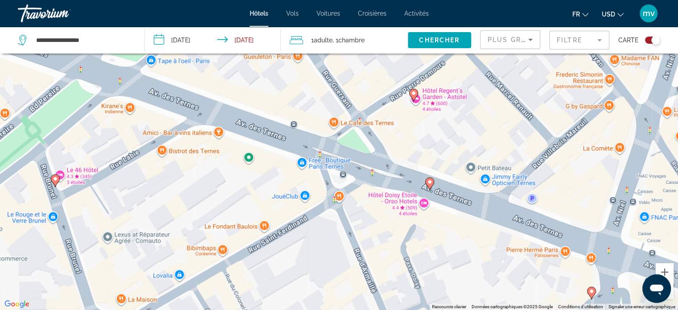
drag, startPoint x: 363, startPoint y: 134, endPoint x: 179, endPoint y: 200, distance: 195.5
click at [179, 200] on div "Pour activer le glissement avec le clavier, appuyez sur Alt+Entrée. Une fois ce…" at bounding box center [339, 155] width 678 height 310
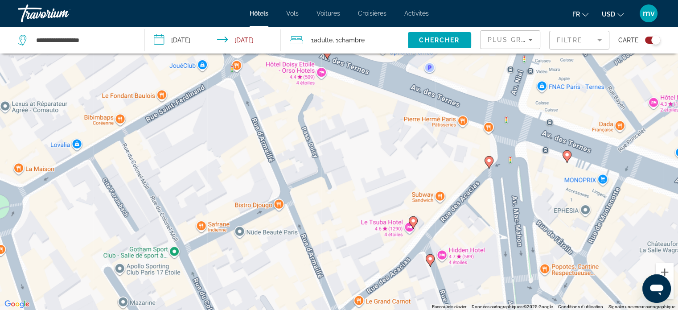
drag, startPoint x: 327, startPoint y: 274, endPoint x: 224, endPoint y: 143, distance: 166.5
click at [224, 143] on div "Pour activer le glissement avec le clavier, appuyez sur Alt+Entrée. Une fois ce…" at bounding box center [339, 155] width 678 height 310
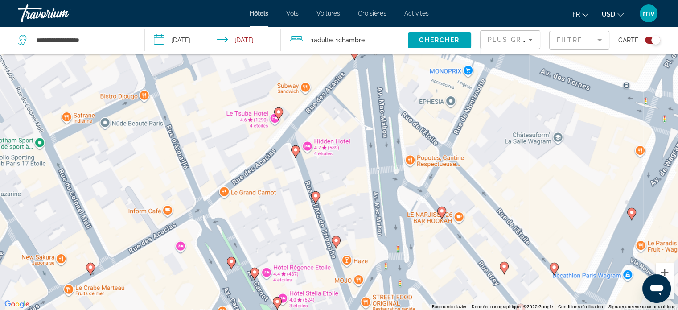
drag, startPoint x: 325, startPoint y: 234, endPoint x: 179, endPoint y: 121, distance: 185.4
click at [179, 121] on div "Pour activer le glissement avec le clavier, appuyez sur Alt+Entrée. Une fois ce…" at bounding box center [339, 155] width 678 height 310
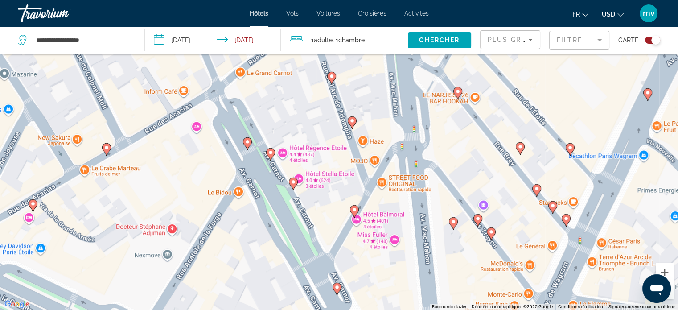
drag, startPoint x: 451, startPoint y: 202, endPoint x: 486, endPoint y: 132, distance: 78.5
click at [486, 100] on div "Pour activer le glissement avec le clavier, appuyez sur Alt+Entrée. Une fois ce…" at bounding box center [339, 155] width 678 height 310
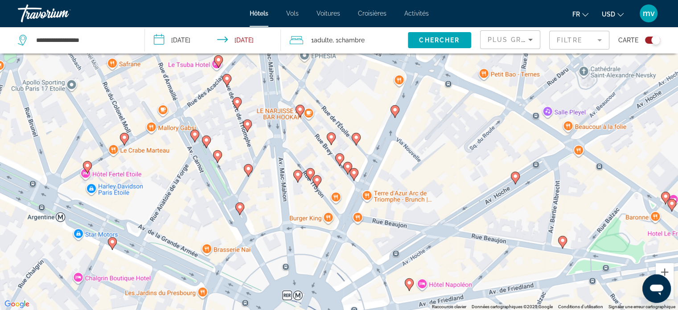
drag, startPoint x: 460, startPoint y: 235, endPoint x: 296, endPoint y: 212, distance: 165.6
click at [296, 212] on div "Pour activer le glissement avec le clavier, appuyez sur Alt+Entrée. Une fois ce…" at bounding box center [339, 155] width 678 height 310
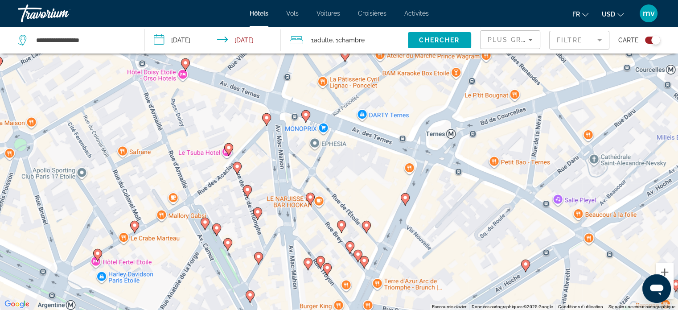
drag, startPoint x: 455, startPoint y: 176, endPoint x: 465, endPoint y: 263, distance: 87.4
click at [465, 263] on div "Pour activer le glissement avec le clavier, appuyez sur Alt+Entrée. Une fois ce…" at bounding box center [339, 155] width 678 height 310
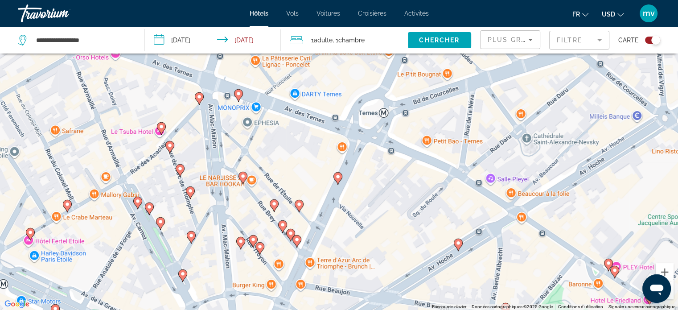
drag, startPoint x: 463, startPoint y: 258, endPoint x: 395, endPoint y: 237, distance: 71.9
click at [395, 237] on div "Pour activer le glissement avec le clavier, appuyez sur Alt+Entrée. Une fois ce…" at bounding box center [339, 155] width 678 height 310
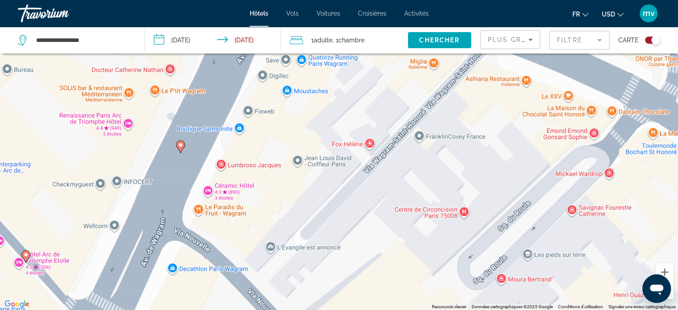
drag, startPoint x: 357, startPoint y: 205, endPoint x: 335, endPoint y: 309, distance: 106.2
click at [347, 281] on div "Pour activer le glissement avec le clavier, appuyez sur Alt+Entrée. Une fois ce…" at bounding box center [339, 155] width 678 height 310
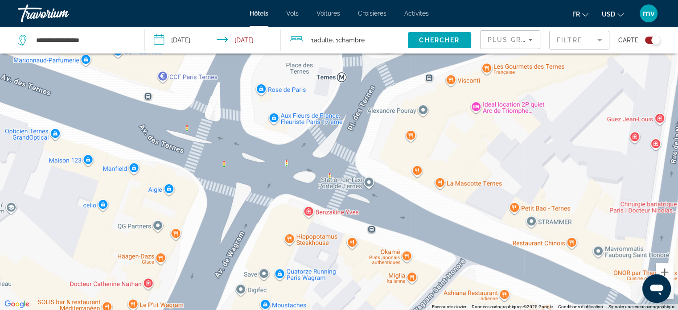
drag, startPoint x: 315, startPoint y: 253, endPoint x: 315, endPoint y: 302, distance: 48.6
click at [315, 256] on html "**********" at bounding box center [339, 102] width 678 height 310
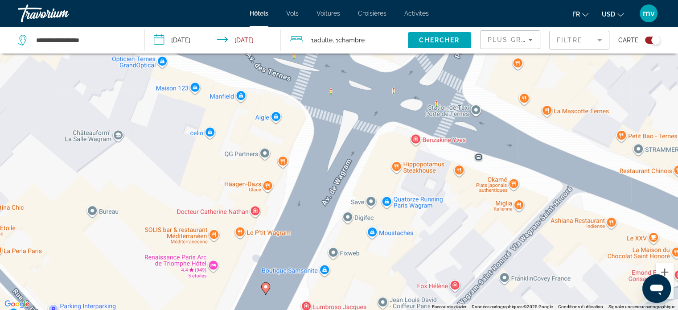
drag, startPoint x: 326, startPoint y: 167, endPoint x: 438, endPoint y: 114, distance: 124.4
click at [438, 114] on div "Pour activer le glissement avec le clavier, appuyez sur Alt+Entrée. Une fois ce…" at bounding box center [339, 155] width 678 height 310
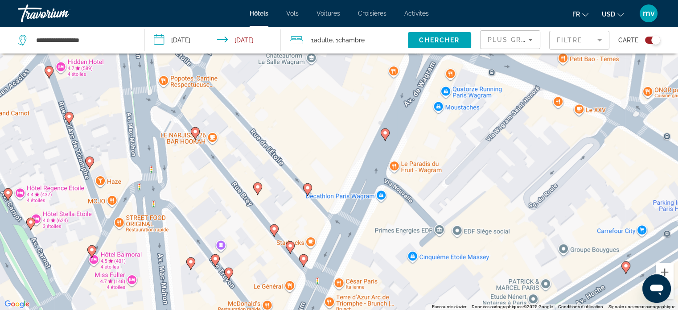
drag, startPoint x: 291, startPoint y: 235, endPoint x: 322, endPoint y: 108, distance: 130.2
click at [322, 108] on div "Pour activer le glissement avec le clavier, appuyez sur Alt+Entrée. Une fois ce…" at bounding box center [339, 155] width 678 height 310
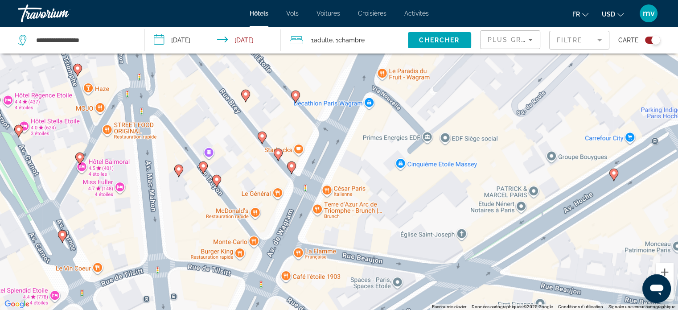
drag, startPoint x: 339, startPoint y: 179, endPoint x: 315, endPoint y: 83, distance: 98.5
click at [318, 83] on div "Pour activer le glissement avec le clavier, appuyez sur Alt+Entrée. Une fois ce…" at bounding box center [339, 155] width 678 height 310
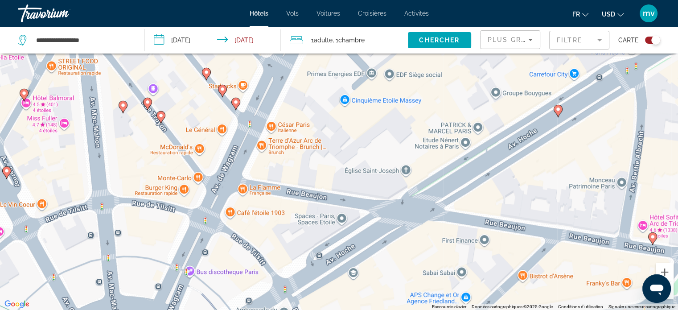
drag, startPoint x: 414, startPoint y: 204, endPoint x: 368, endPoint y: 142, distance: 77.2
click at [368, 142] on div "Pour activer le glissement avec le clavier, appuyez sur Alt+Entrée. Une fois ce…" at bounding box center [339, 155] width 678 height 310
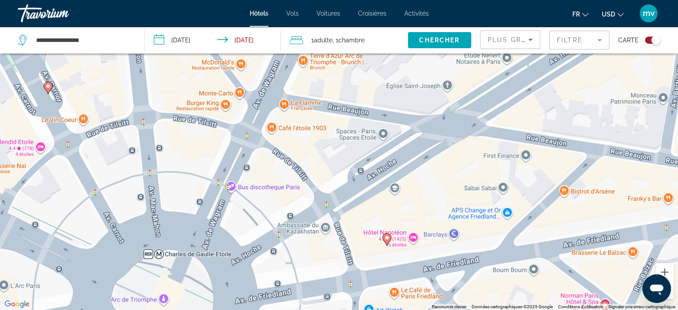
drag, startPoint x: 362, startPoint y: 195, endPoint x: 403, endPoint y: 109, distance: 95.0
click at [403, 109] on div "Pour activer le glissement avec le clavier, appuyez sur Alt+Entrée. Une fois ce…" at bounding box center [339, 155] width 678 height 310
click at [415, 180] on div "Pour activer le glissement avec le clavier, appuyez sur Alt+Entrée. Une fois ce…" at bounding box center [339, 155] width 678 height 310
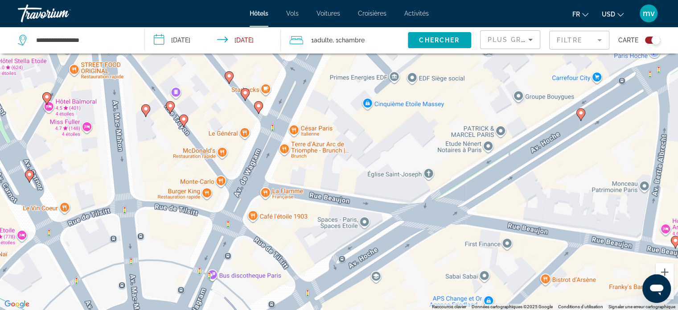
drag, startPoint x: 415, startPoint y: 181, endPoint x: 391, endPoint y: 297, distance: 118.3
click at [391, 297] on div "Pour activer le glissement avec le clavier, appuyez sur Alt+Entrée. Une fois ce…" at bounding box center [339, 155] width 678 height 310
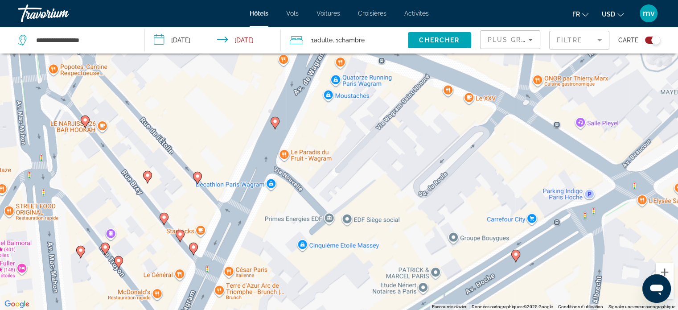
drag, startPoint x: 374, startPoint y: 200, endPoint x: 279, endPoint y: 307, distance: 142.7
click at [290, 308] on div "Pour activer le glissement avec le clavier, appuyez sur Alt+Entrée. Une fois ce…" at bounding box center [339, 155] width 678 height 310
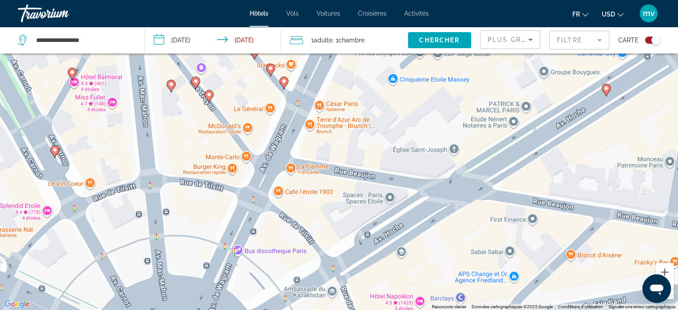
drag, startPoint x: 315, startPoint y: 233, endPoint x: 396, endPoint y: 83, distance: 169.4
click at [464, 45] on div "**********" at bounding box center [339, 181] width 678 height 363
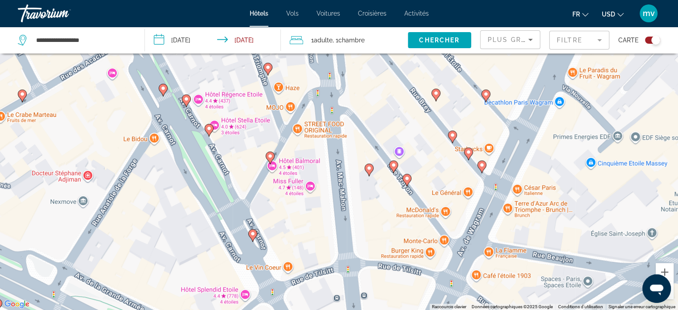
drag, startPoint x: 287, startPoint y: 238, endPoint x: 495, endPoint y: 306, distance: 219.1
click at [495, 306] on div "Pour activer le glissement avec le clavier, appuyez sur Alt+Entrée. Une fois ce…" at bounding box center [339, 155] width 678 height 310
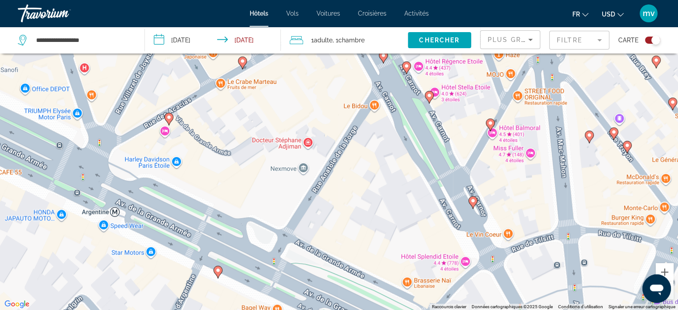
drag, startPoint x: 339, startPoint y: 221, endPoint x: 549, endPoint y: 200, distance: 211.8
click at [552, 199] on div "Pour activer le glissement avec le clavier, appuyez sur Alt+Entrée. Une fois ce…" at bounding box center [339, 155] width 678 height 310
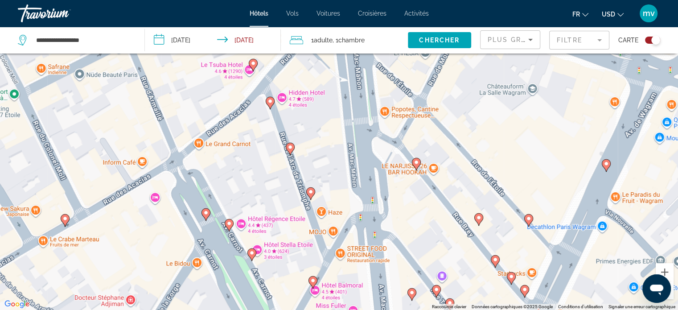
drag, startPoint x: 446, startPoint y: 200, endPoint x: 233, endPoint y: 331, distance: 249.6
click at [233, 256] on html "**********" at bounding box center [339, 102] width 678 height 310
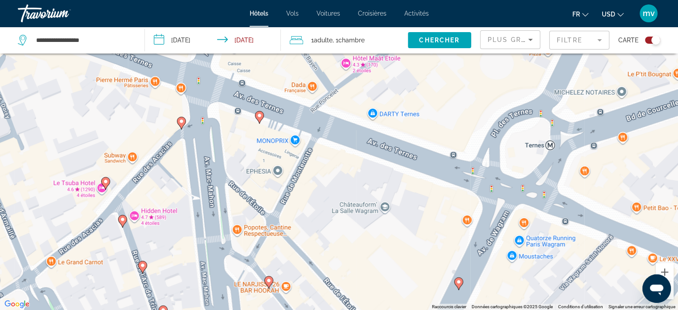
drag, startPoint x: 371, startPoint y: 212, endPoint x: 313, endPoint y: 290, distance: 97.2
click at [313, 290] on div "Pour activer le glissement avec le clavier, appuyez sur Alt+Entrée. Une fois ce…" at bounding box center [339, 155] width 678 height 310
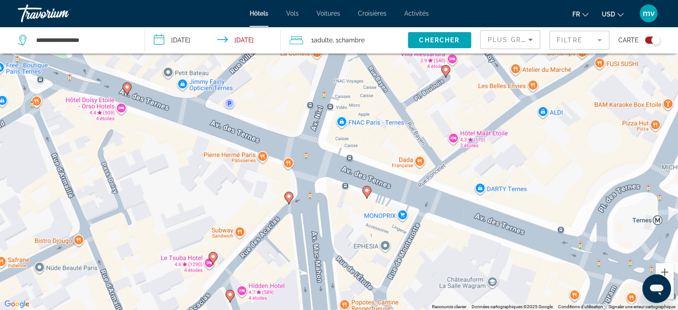
drag, startPoint x: 363, startPoint y: 183, endPoint x: 482, endPoint y: 229, distance: 127.5
click at [482, 231] on div "Pour activer le glissement avec le clavier, appuyez sur Alt+Entrée. Une fois ce…" at bounding box center [339, 155] width 678 height 310
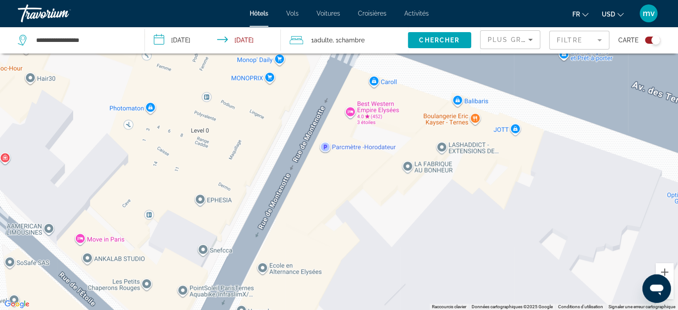
drag, startPoint x: 389, startPoint y: 154, endPoint x: 402, endPoint y: 304, distance: 150.7
click at [402, 304] on div "Main content" at bounding box center [339, 155] width 678 height 310
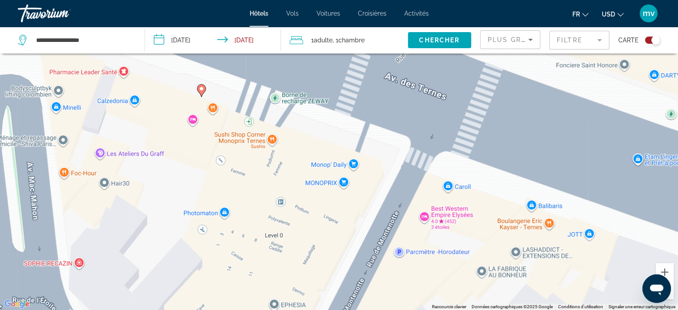
drag, startPoint x: 233, startPoint y: 226, endPoint x: 323, endPoint y: 215, distance: 90.6
click at [312, 256] on html "**********" at bounding box center [339, 102] width 678 height 310
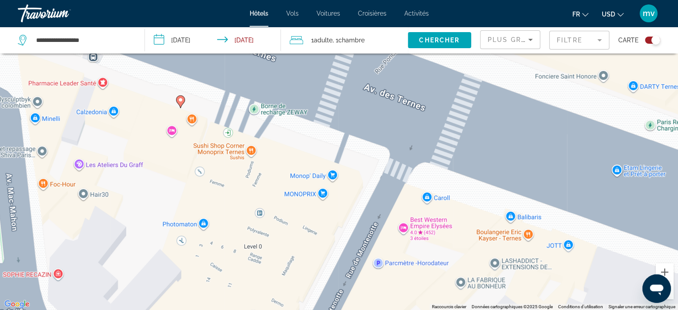
drag, startPoint x: 326, startPoint y: 154, endPoint x: 278, endPoint y: 228, distance: 87.6
click at [278, 228] on div "Pour activer le glissement avec le clavier, appuyez sur Alt+Entrée. Une fois ce…" at bounding box center [339, 155] width 678 height 310
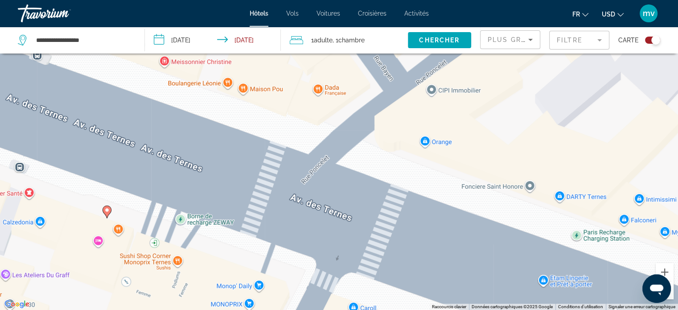
drag, startPoint x: 346, startPoint y: 149, endPoint x: 275, endPoint y: 255, distance: 128.1
click at [275, 255] on div "Pour activer le glissement avec le clavier, appuyez sur Alt+Entrée. Une fois ce…" at bounding box center [339, 155] width 678 height 310
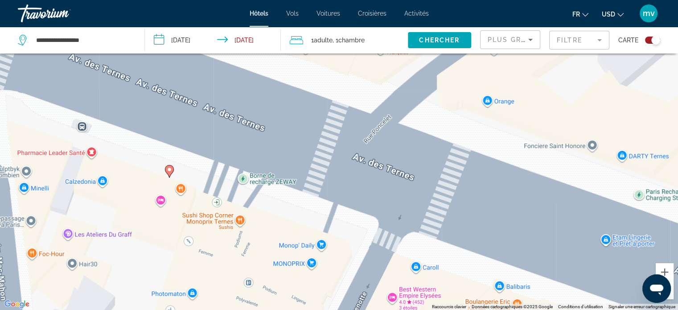
drag, startPoint x: 192, startPoint y: 258, endPoint x: 258, endPoint y: 215, distance: 78.4
click at [258, 216] on div "Pour activer le glissement avec le clavier, appuyez sur Alt+Entrée. Une fois ce…" at bounding box center [339, 155] width 678 height 310
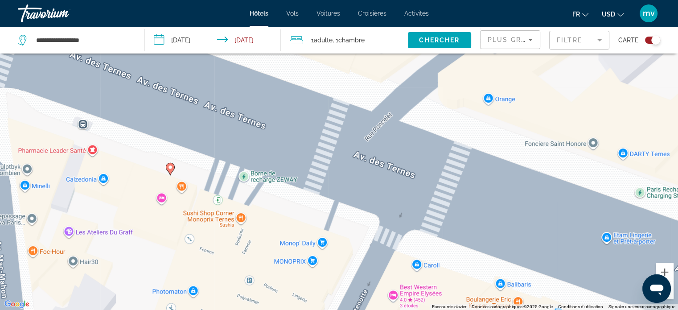
click at [169, 166] on image "Main content" at bounding box center [170, 166] width 5 height 5
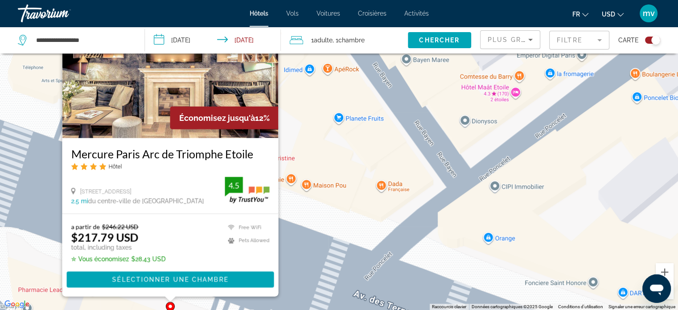
click at [312, 97] on div "Pour activer le glissement avec le clavier, appuyez sur Alt+Entrée. Une fois ce…" at bounding box center [339, 155] width 678 height 310
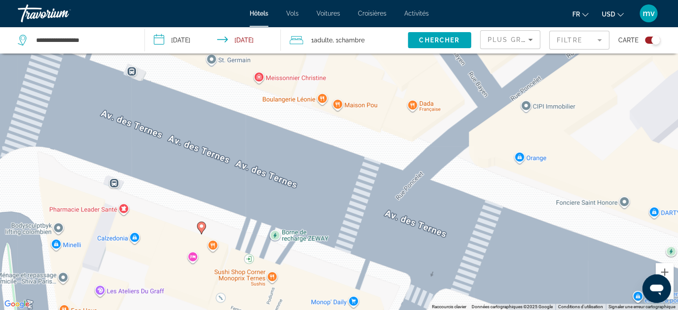
drag, startPoint x: 154, startPoint y: 193, endPoint x: 188, endPoint y: 100, distance: 99.5
click at [187, 102] on div "Pour activer le glissement avec le clavier, appuyez sur Alt+Entrée. Une fois ce…" at bounding box center [339, 155] width 678 height 310
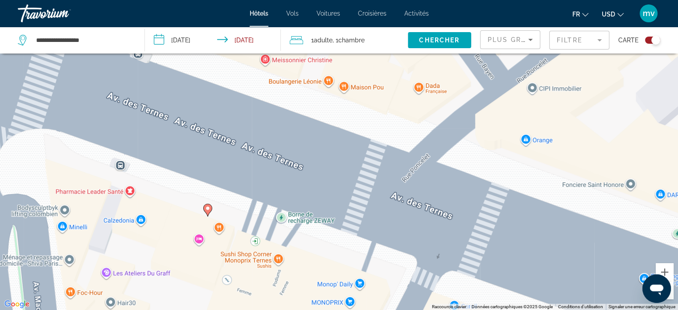
click at [205, 209] on image "Main content" at bounding box center [207, 207] width 5 height 5
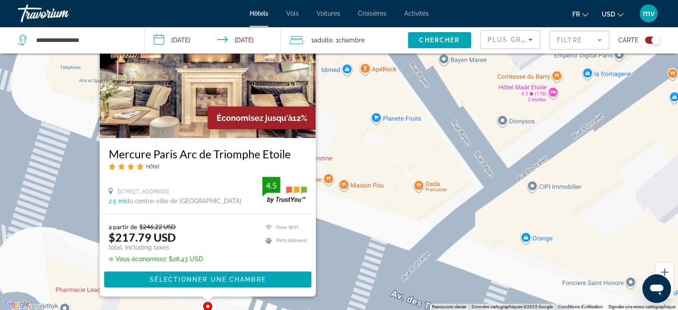
click at [360, 153] on div "Pour activer le glissement avec le clavier, appuyez sur Alt+Entrée. Une fois ce…" at bounding box center [339, 155] width 678 height 310
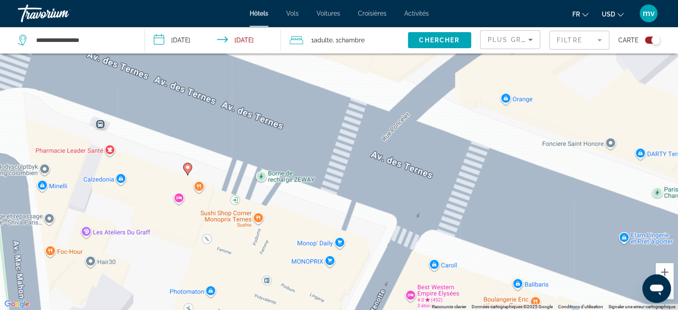
drag, startPoint x: 271, startPoint y: 261, endPoint x: 249, endPoint y: 122, distance: 141.1
click at [249, 122] on div "Pour activer le glissement avec le clavier, appuyez sur Alt+Entrée. Une fois ce…" at bounding box center [339, 155] width 678 height 310
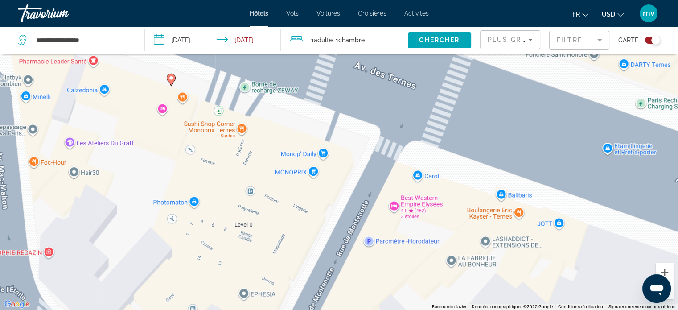
drag, startPoint x: 286, startPoint y: 217, endPoint x: 270, endPoint y: 131, distance: 86.6
click at [270, 131] on div "Pour activer le glissement avec le clavier, appuyez sur Alt+Entrée. Une fois ce…" at bounding box center [339, 155] width 678 height 310
click at [162, 110] on div "Pour activer le glissement avec le clavier, appuyez sur Alt+Entrée. Une fois ce…" at bounding box center [339, 155] width 678 height 310
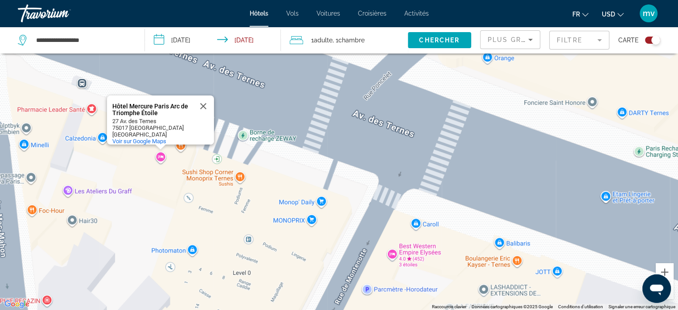
drag, startPoint x: 157, startPoint y: 132, endPoint x: 156, endPoint y: 172, distance: 40.6
click at [156, 172] on div "Pour activer le glissement avec le clavier, appuyez sur Alt+Entrée. Une fois ce…" at bounding box center [339, 155] width 678 height 310
click at [137, 103] on div "Hôtel Mercure Paris Arc de Triomphe Étoile" at bounding box center [152, 109] width 80 height 13
click at [162, 158] on div "Pour activer le glissement avec le clavier, appuyez sur Alt+Entrée. Une fois ce…" at bounding box center [339, 155] width 678 height 310
click at [139, 103] on div "Hôtel Mercure Paris Arc de Triomphe Étoile" at bounding box center [152, 109] width 80 height 13
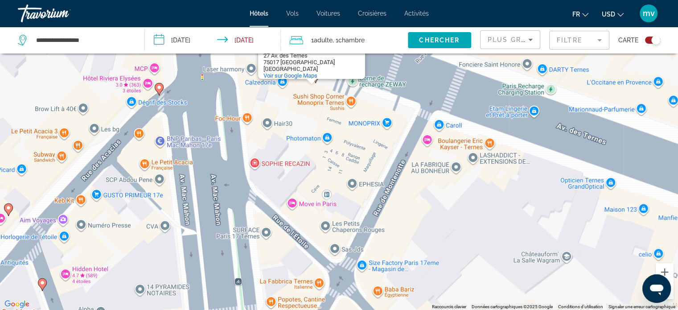
drag, startPoint x: 356, startPoint y: 247, endPoint x: 345, endPoint y: 158, distance: 89.7
click at [345, 158] on div "Pour activer le glissement avec le clavier, appuyez sur Alt+Entrée. Une fois ce…" at bounding box center [339, 155] width 678 height 310
click at [294, 205] on div "Pour activer le glissement avec le clavier, appuyez sur Alt+Entrée. Une fois ce…" at bounding box center [339, 155] width 678 height 310
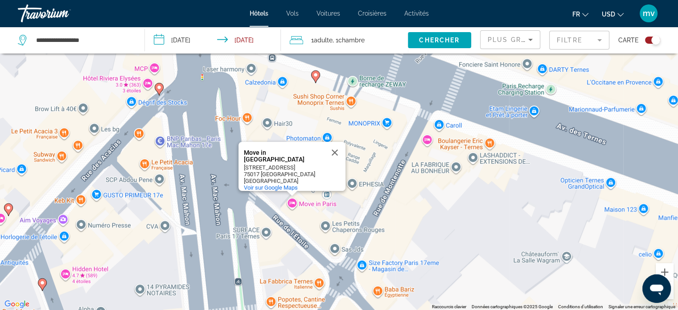
click at [438, 216] on div "Pour activer le glissement avec le clavier, appuyez sur Alt+Entrée. Une fois ce…" at bounding box center [339, 155] width 678 height 310
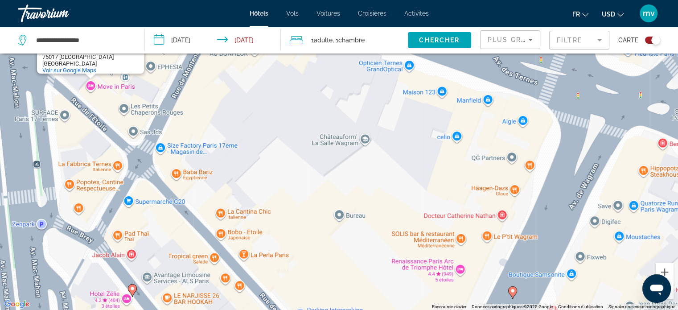
drag, startPoint x: 421, startPoint y: 208, endPoint x: 245, endPoint y: 104, distance: 204.7
click at [245, 104] on div "Pour activer le glissement avec le clavier, appuyez sur Alt+Entrée. Une fois ce…" at bounding box center [339, 155] width 678 height 310
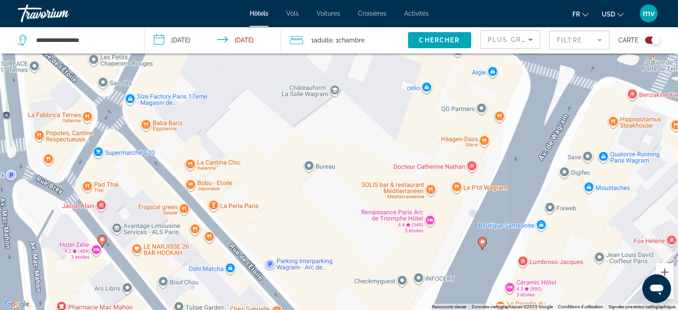
drag, startPoint x: 428, startPoint y: 186, endPoint x: 396, endPoint y: 136, distance: 59.3
click at [396, 136] on div "Pour activer le glissement avec le clavier, appuyez sur Alt+Entrée. Une fois ce…" at bounding box center [339, 155] width 678 height 310
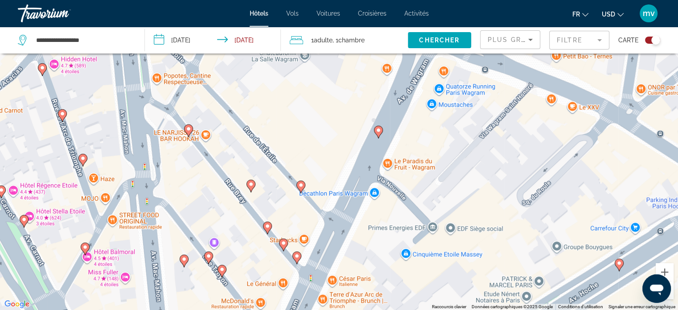
drag, startPoint x: 392, startPoint y: 220, endPoint x: 346, endPoint y: 137, distance: 94.7
click at [346, 137] on div "Pour activer le glissement avec le clavier, appuyez sur Alt+Entrée. Une fois ce…" at bounding box center [339, 155] width 678 height 310
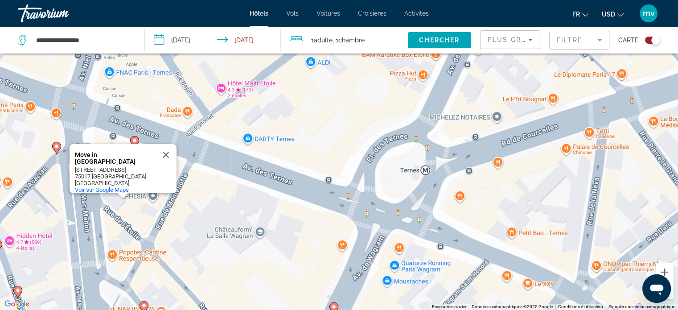
drag, startPoint x: 479, startPoint y: 137, endPoint x: 400, endPoint y: 298, distance: 179.3
click at [430, 256] on html "**********" at bounding box center [339, 102] width 678 height 310
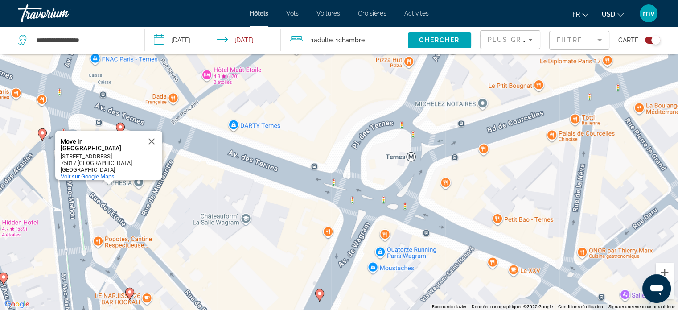
click at [304, 101] on div "Pour activer le glissement avec le clavier, appuyez sur Alt+Entrée. Une fois ce…" at bounding box center [339, 155] width 678 height 310
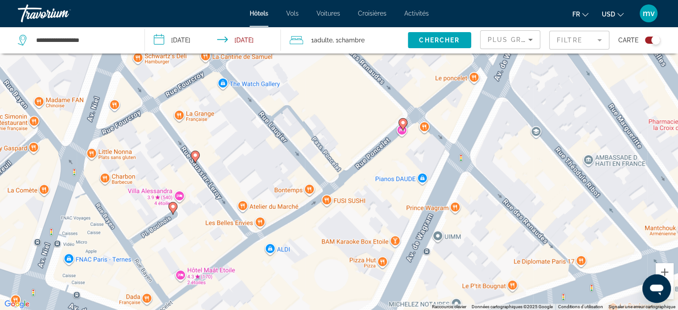
drag, startPoint x: 356, startPoint y: 98, endPoint x: 328, endPoint y: 299, distance: 203.3
click at [328, 299] on div "Pour activer le glissement avec le clavier, appuyez sur Alt+Entrée. Une fois ce…" at bounding box center [339, 155] width 678 height 310
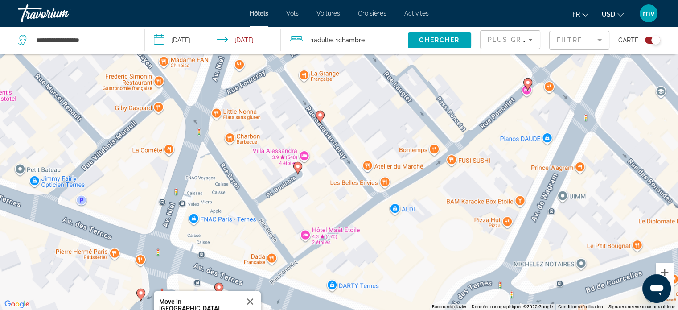
drag, startPoint x: 310, startPoint y: 280, endPoint x: 437, endPoint y: 240, distance: 132.7
click at [437, 240] on div "Pour activer le glissement avec le clavier, appuyez sur Alt+Entrée. Une fois ce…" at bounding box center [339, 155] width 678 height 310
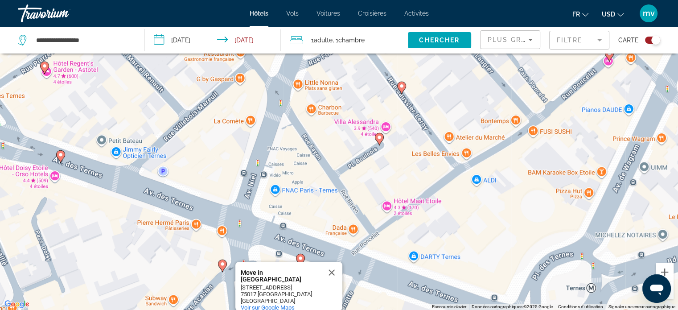
drag, startPoint x: 325, startPoint y: 212, endPoint x: 518, endPoint y: 129, distance: 210.0
click at [510, 135] on div "Pour activer le glissement avec le clavier, appuyez sur Alt+Entrée. Une fois ce…" at bounding box center [339, 155] width 678 height 310
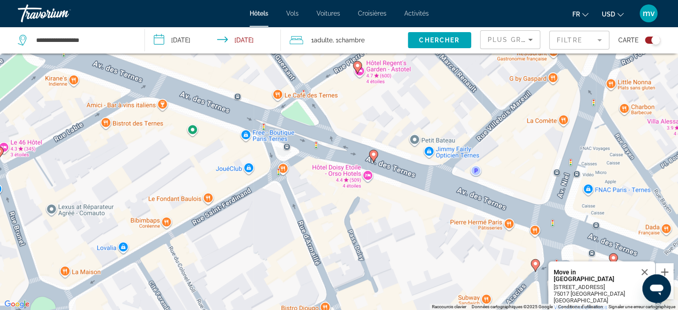
drag, startPoint x: 394, startPoint y: 227, endPoint x: 488, endPoint y: 329, distance: 139.4
click at [488, 256] on html "**********" at bounding box center [339, 102] width 678 height 310
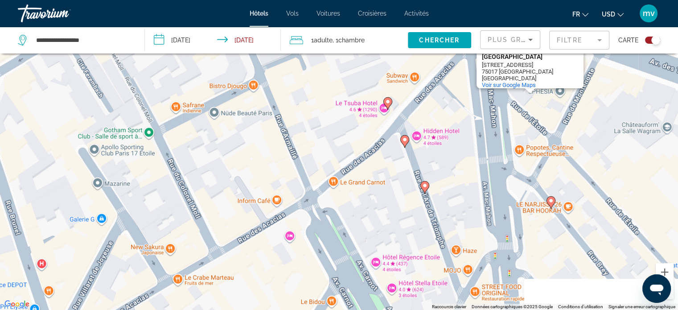
drag, startPoint x: 256, startPoint y: 259, endPoint x: 176, endPoint y: 18, distance: 254.4
click at [176, 20] on div "**********" at bounding box center [339, 102] width 678 height 310
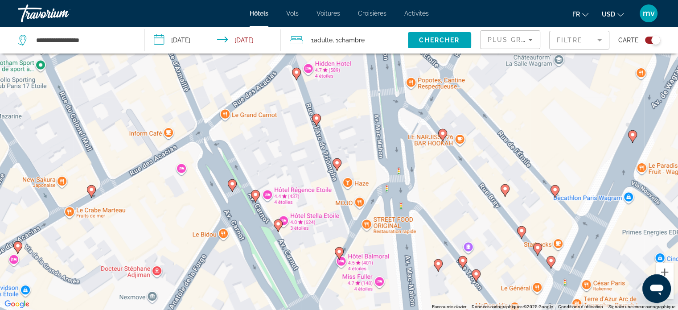
drag, startPoint x: 381, startPoint y: 176, endPoint x: 294, endPoint y: 143, distance: 92.7
click at [294, 143] on div "Pour activer le glissement avec le clavier, appuyez sur Alt+Entrée. Une fois ce…" at bounding box center [339, 155] width 678 height 310
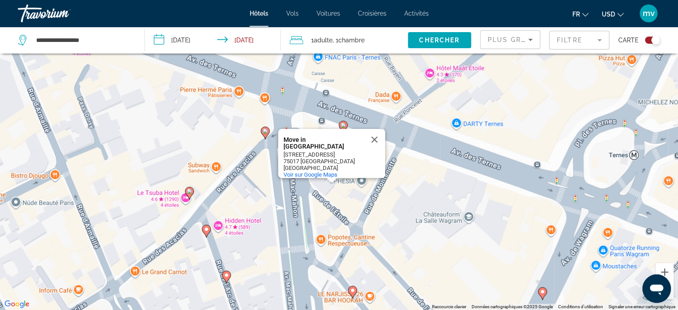
drag, startPoint x: 499, startPoint y: 150, endPoint x: 411, endPoint y: 238, distance: 124.4
click at [408, 299] on div "Pour activer le glissement avec le clavier, appuyez sur Alt+Entrée. Une fois ce…" at bounding box center [339, 155] width 678 height 310
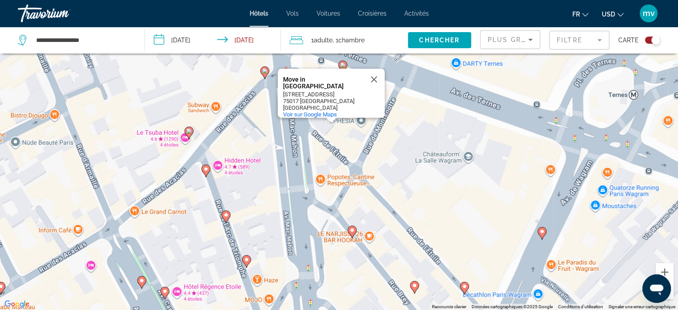
drag, startPoint x: 375, startPoint y: 73, endPoint x: 415, endPoint y: 108, distance: 53.3
click at [375, 74] on button "Fermer" at bounding box center [373, 79] width 21 height 21
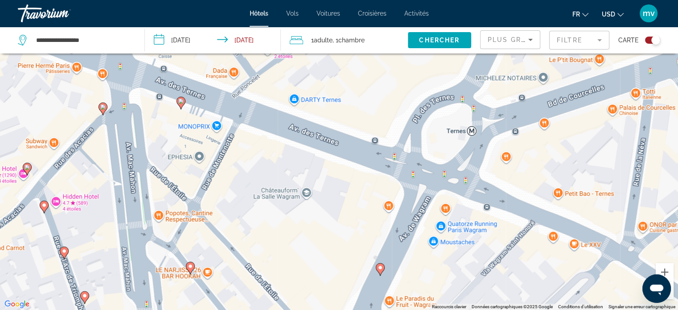
drag, startPoint x: 521, startPoint y: 216, endPoint x: 358, endPoint y: 252, distance: 166.6
click at [358, 252] on div "Pour activer le glissement avec le clavier, appuyez sur Alt+Entrée. Une fois ce…" at bounding box center [339, 155] width 678 height 310
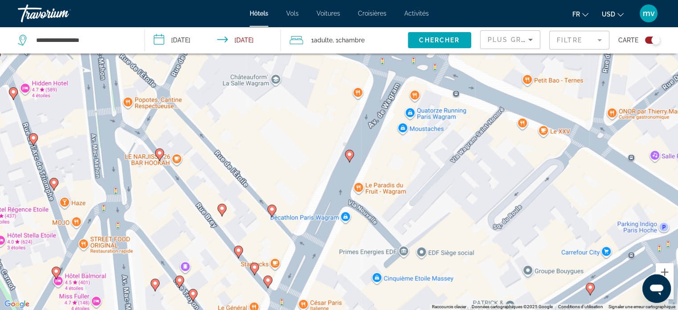
drag, startPoint x: 460, startPoint y: 279, endPoint x: 429, endPoint y: 165, distance: 118.2
click at [429, 165] on div "Pour activer le glissement avec le clavier, appuyez sur Alt+Entrée. Une fois ce…" at bounding box center [339, 155] width 678 height 310
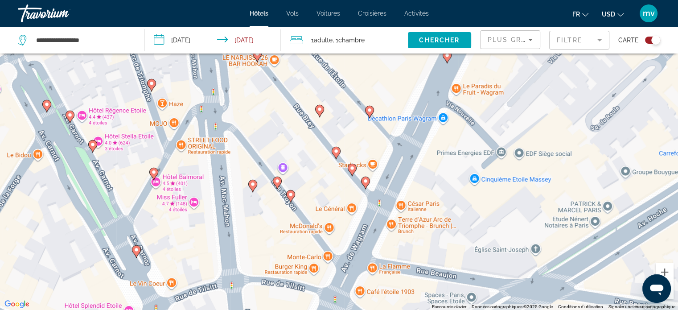
drag, startPoint x: 362, startPoint y: 270, endPoint x: 461, endPoint y: 171, distance: 140.5
click at [461, 171] on div "Pour activer le glissement avec le clavier, appuyez sur Alt+Entrée. Une fois ce…" at bounding box center [339, 155] width 678 height 310
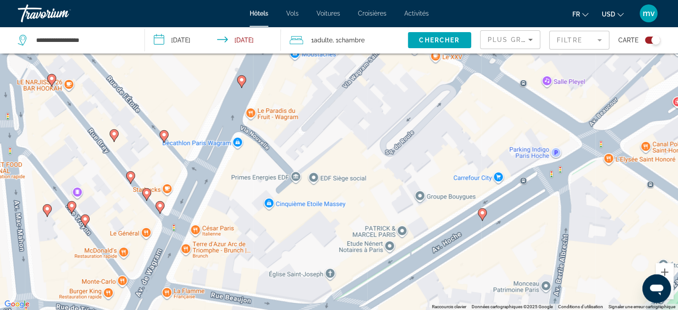
drag, startPoint x: 586, startPoint y: 188, endPoint x: 361, endPoint y: 267, distance: 238.3
click at [363, 266] on div "Pour activer le glissement avec le clavier, appuyez sur Alt+Entrée. Une fois ce…" at bounding box center [339, 155] width 678 height 310
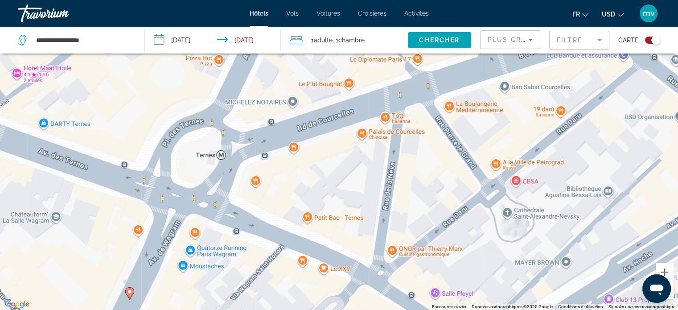
drag, startPoint x: 462, startPoint y: 107, endPoint x: 377, endPoint y: 243, distance: 159.5
click at [377, 243] on div "Pour activer le glissement avec le clavier, appuyez sur Alt+Entrée. Une fois ce…" at bounding box center [339, 155] width 678 height 310
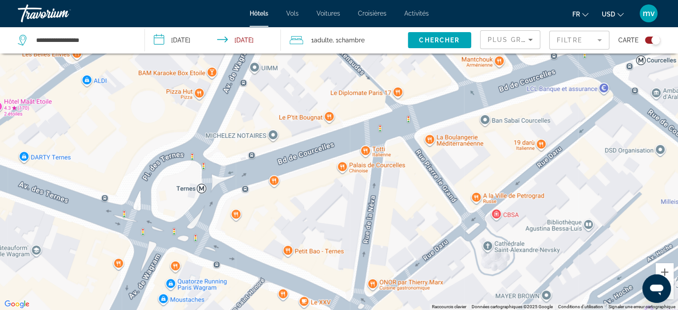
drag, startPoint x: 441, startPoint y: 182, endPoint x: 434, endPoint y: 216, distance: 34.6
click at [419, 216] on div "Pour activer le glissement avec le clavier, appuyez sur Alt+Entrée. Une fois ce…" at bounding box center [339, 155] width 678 height 310
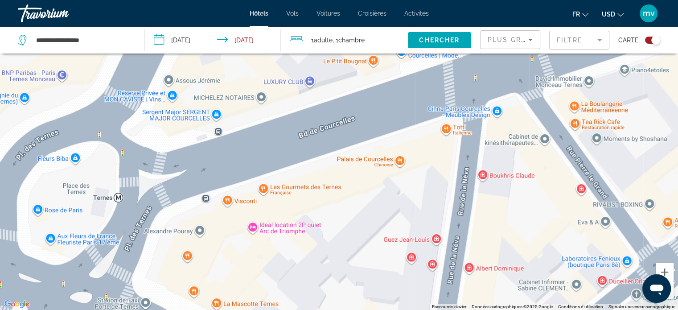
drag, startPoint x: 373, startPoint y: 195, endPoint x: 547, endPoint y: 223, distance: 176.1
click at [547, 223] on div "Main content" at bounding box center [339, 155] width 678 height 310
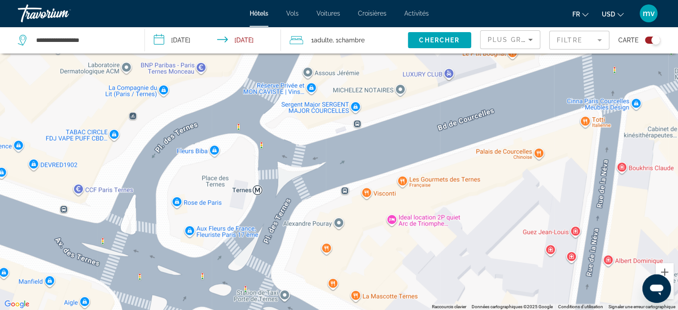
drag, startPoint x: 388, startPoint y: 216, endPoint x: 616, endPoint y: 180, distance: 230.5
click at [614, 181] on div "Main content" at bounding box center [339, 155] width 678 height 310
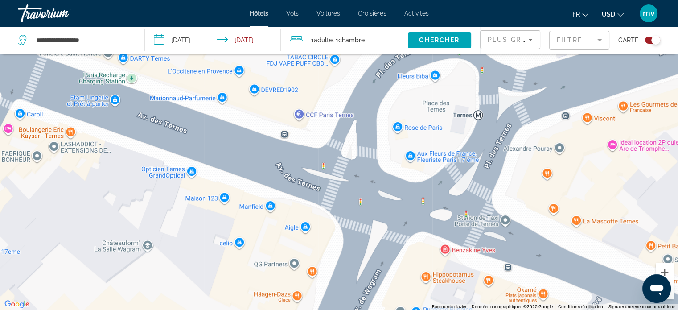
drag, startPoint x: 597, startPoint y: 194, endPoint x: 599, endPoint y: 190, distance: 5.0
click at [599, 190] on div "Pour activer le glissement avec le clavier, appuyez sur Alt+Entrée. Une fois ce…" at bounding box center [339, 155] width 678 height 310
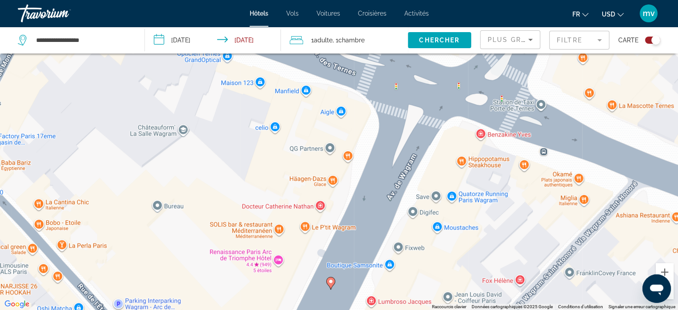
drag, startPoint x: 478, startPoint y: 269, endPoint x: 515, endPoint y: 151, distance: 122.9
click at [515, 151] on div "Pour activer le glissement avec le clavier, appuyez sur Alt+Entrée. Une fois ce…" at bounding box center [339, 155] width 678 height 310
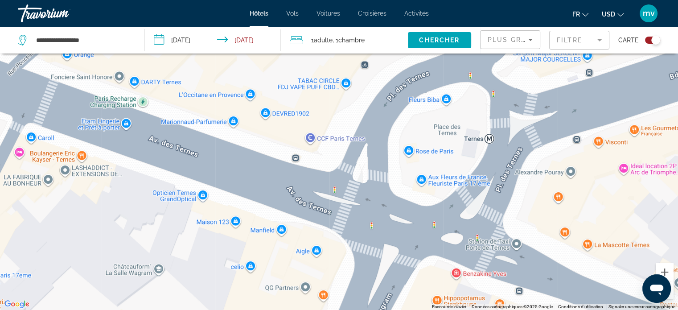
drag, startPoint x: 349, startPoint y: 147, endPoint x: 324, endPoint y: 283, distance: 138.2
click at [324, 283] on div "Pour activer le glissement avec le clavier, appuyez sur Alt+Entrée. Une fois ce…" at bounding box center [339, 155] width 678 height 310
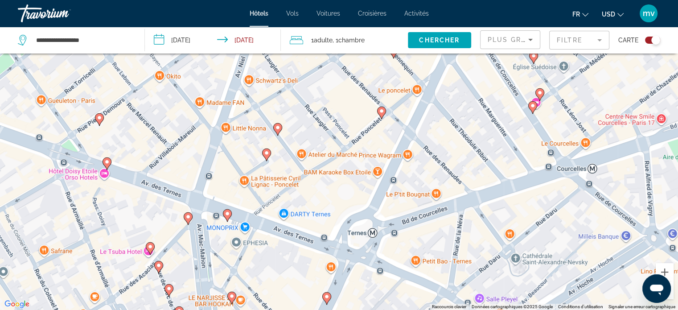
drag, startPoint x: 488, startPoint y: 240, endPoint x: 410, endPoint y: 324, distance: 114.5
click at [410, 256] on html "**********" at bounding box center [339, 102] width 678 height 310
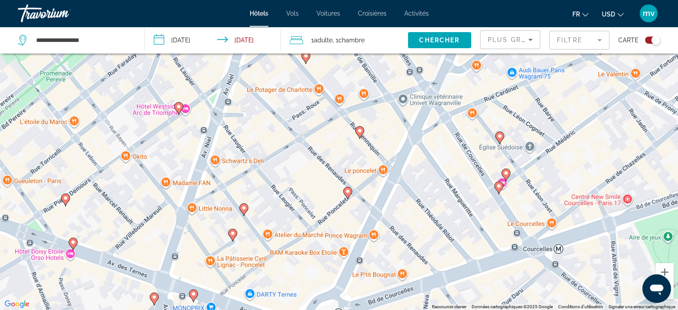
drag, startPoint x: 449, startPoint y: 146, endPoint x: 423, endPoint y: 233, distance: 91.1
click at [423, 233] on div "Pour activer le glissement avec le clavier, appuyez sur Alt+Entrée. Une fois ce…" at bounding box center [339, 155] width 678 height 310
